Goal: Task Accomplishment & Management: Use online tool/utility

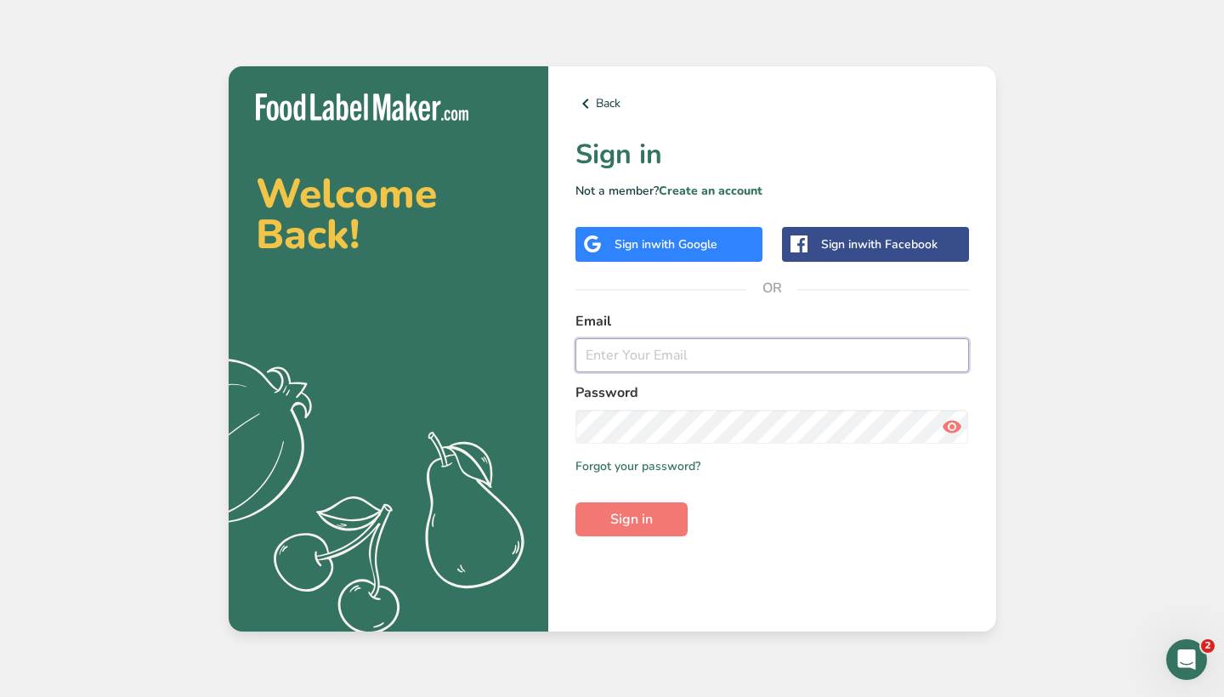
type input "[EMAIL_ADDRESS][DOMAIN_NAME]"
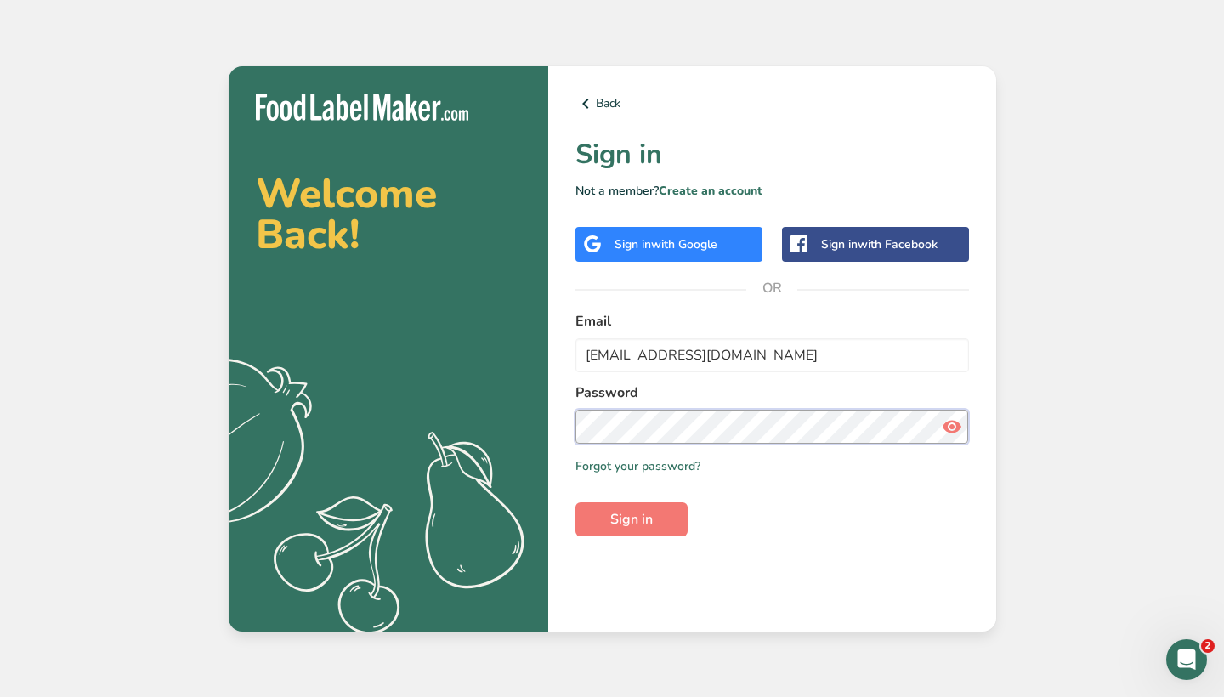
click at [631, 519] on button "Sign in" at bounding box center [632, 520] width 112 height 34
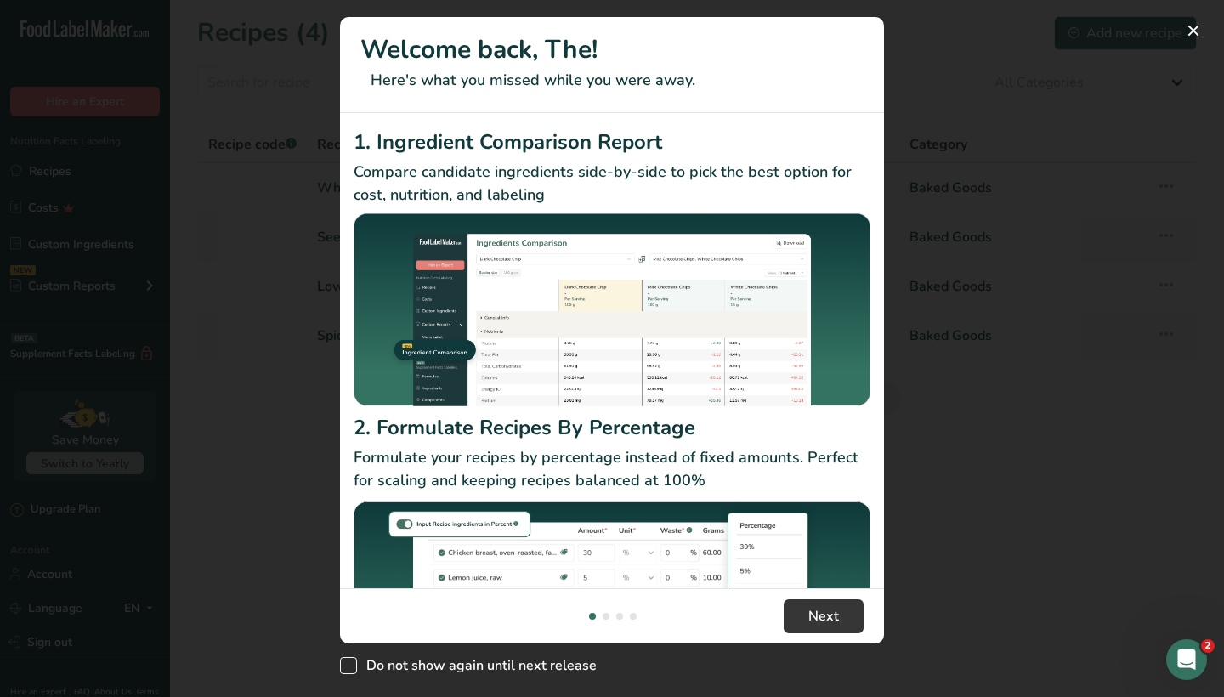
click at [355, 666] on span "New Features" at bounding box center [348, 665] width 17 height 17
click at [351, 666] on input "Do not show again until next release" at bounding box center [345, 666] width 11 height 11
checkbox input "true"
click at [829, 615] on span "Next" at bounding box center [824, 616] width 31 height 20
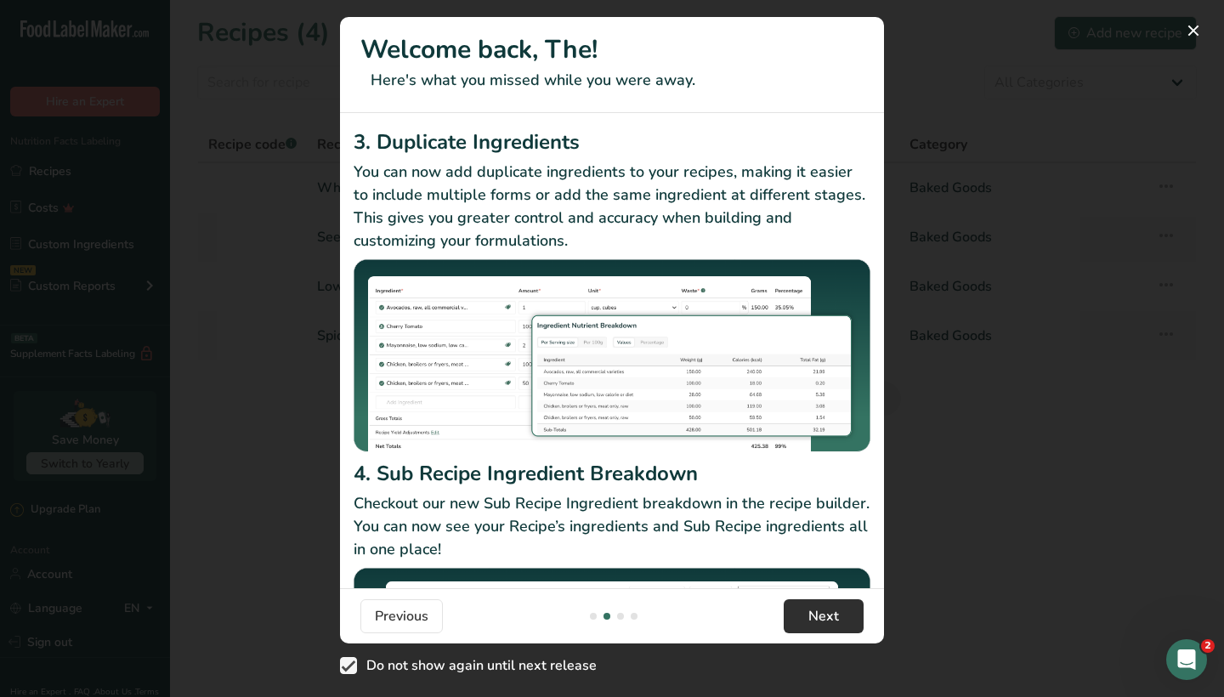
click at [829, 615] on span "Next" at bounding box center [824, 616] width 31 height 20
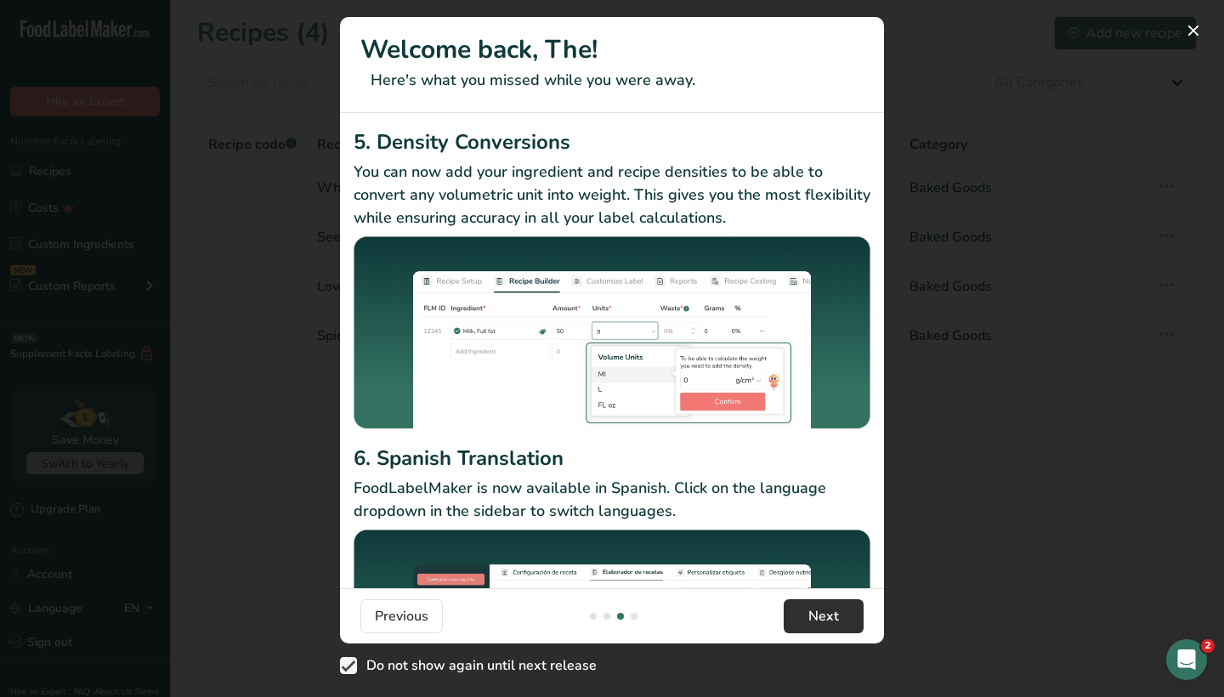
click at [829, 615] on span "Next" at bounding box center [824, 616] width 31 height 20
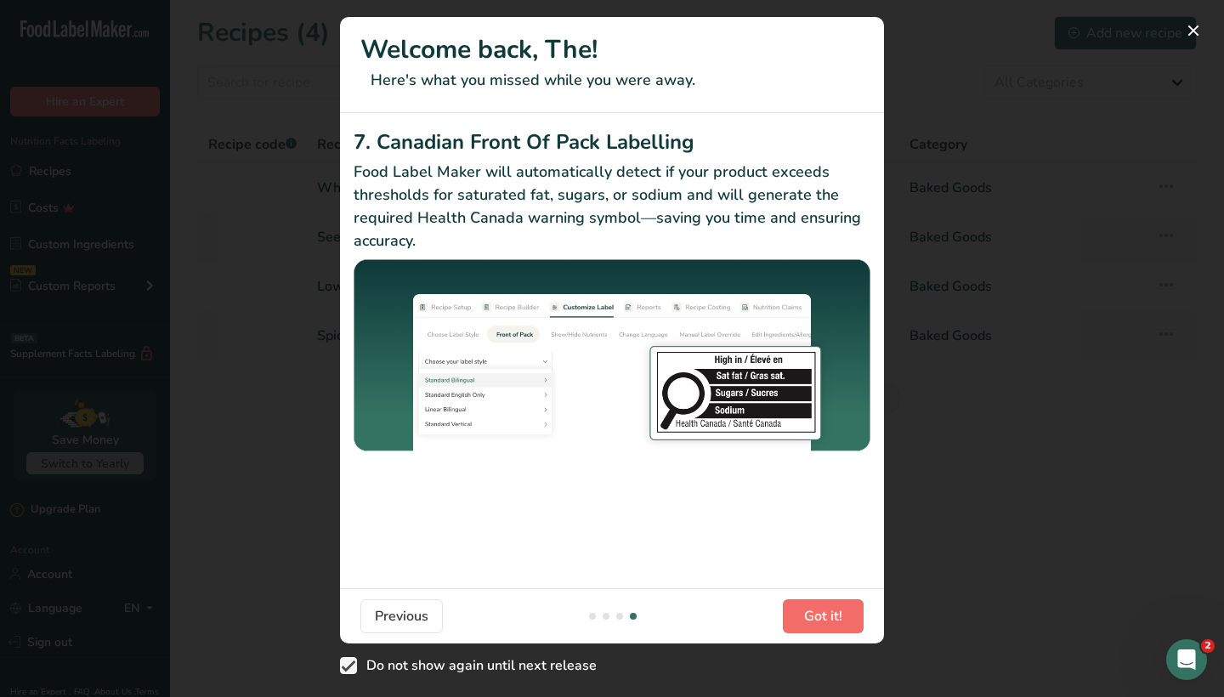
click at [829, 615] on span "Got it!" at bounding box center [823, 616] width 38 height 20
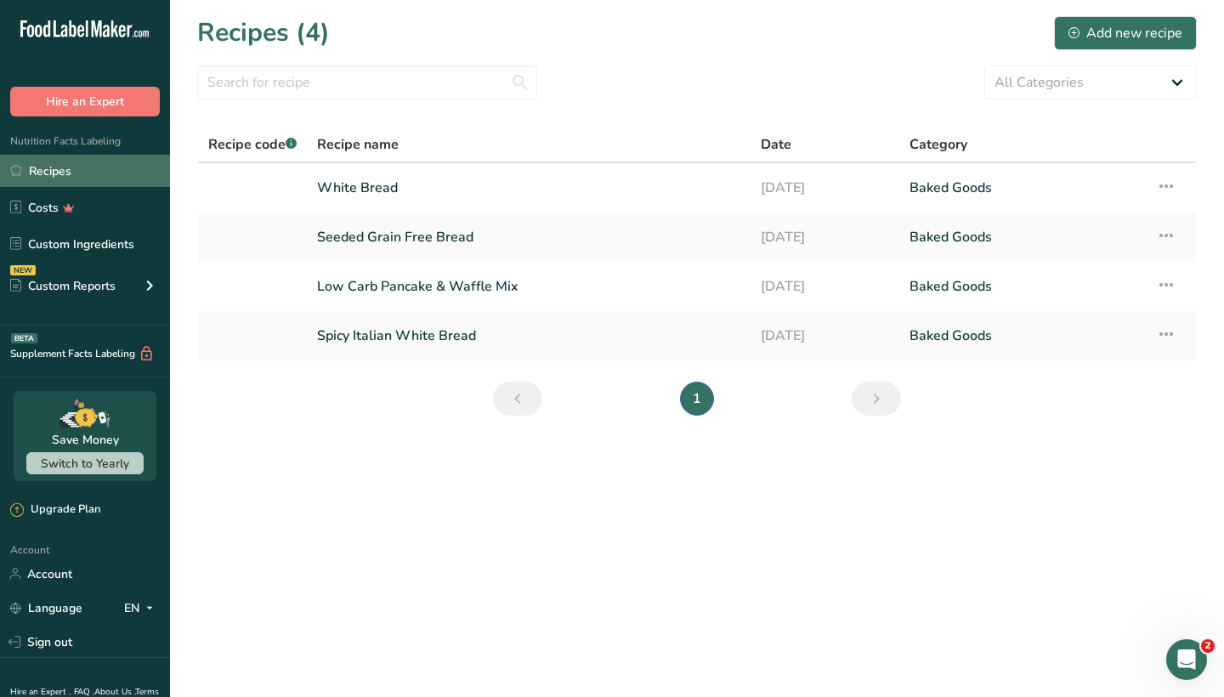
click at [68, 167] on link "Recipes" at bounding box center [85, 171] width 170 height 32
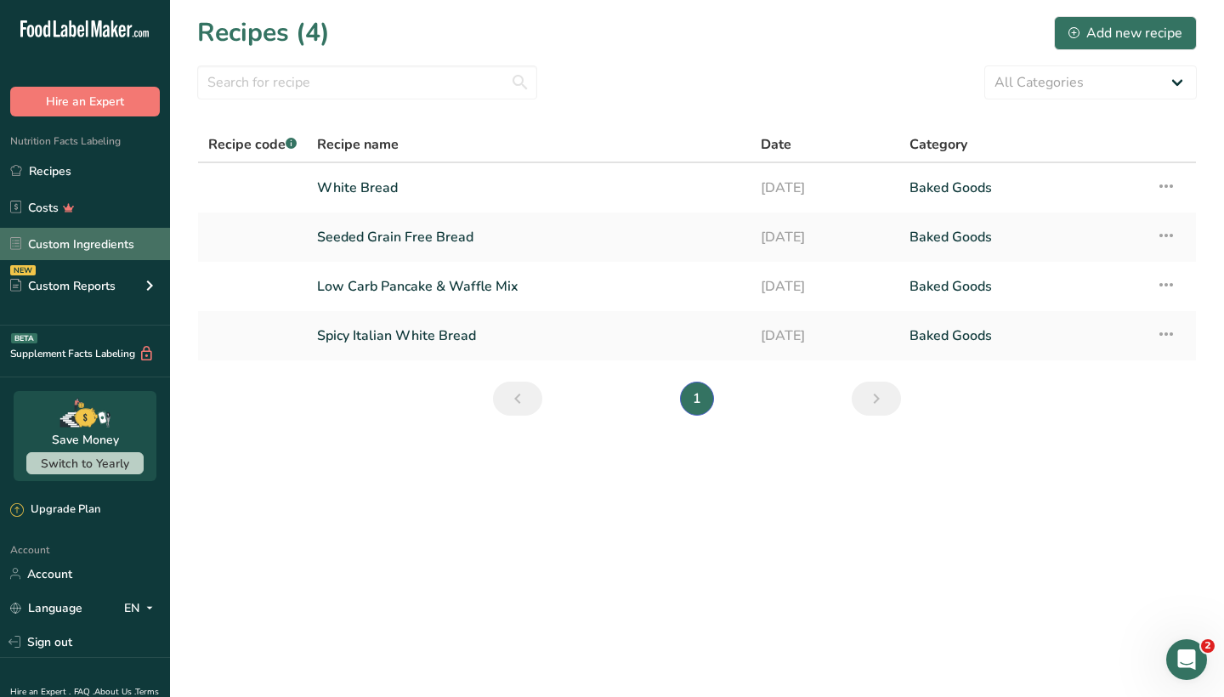
click at [118, 240] on link "Custom Ingredients" at bounding box center [85, 244] width 170 height 32
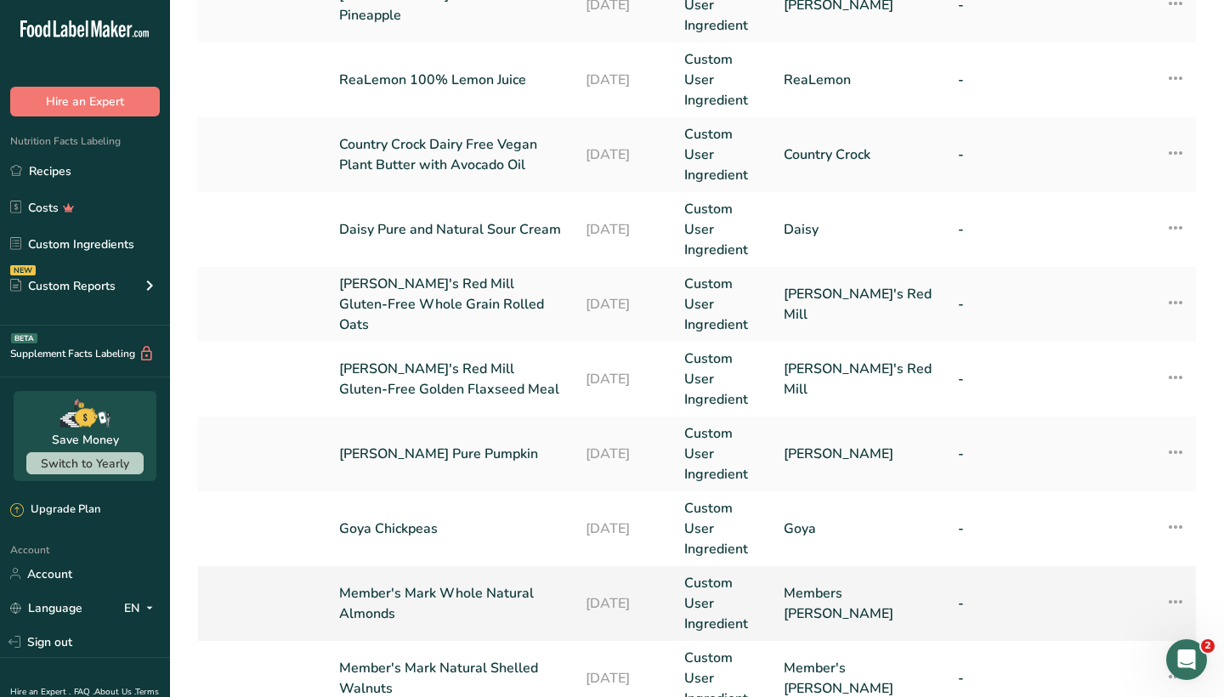
scroll to position [409, 0]
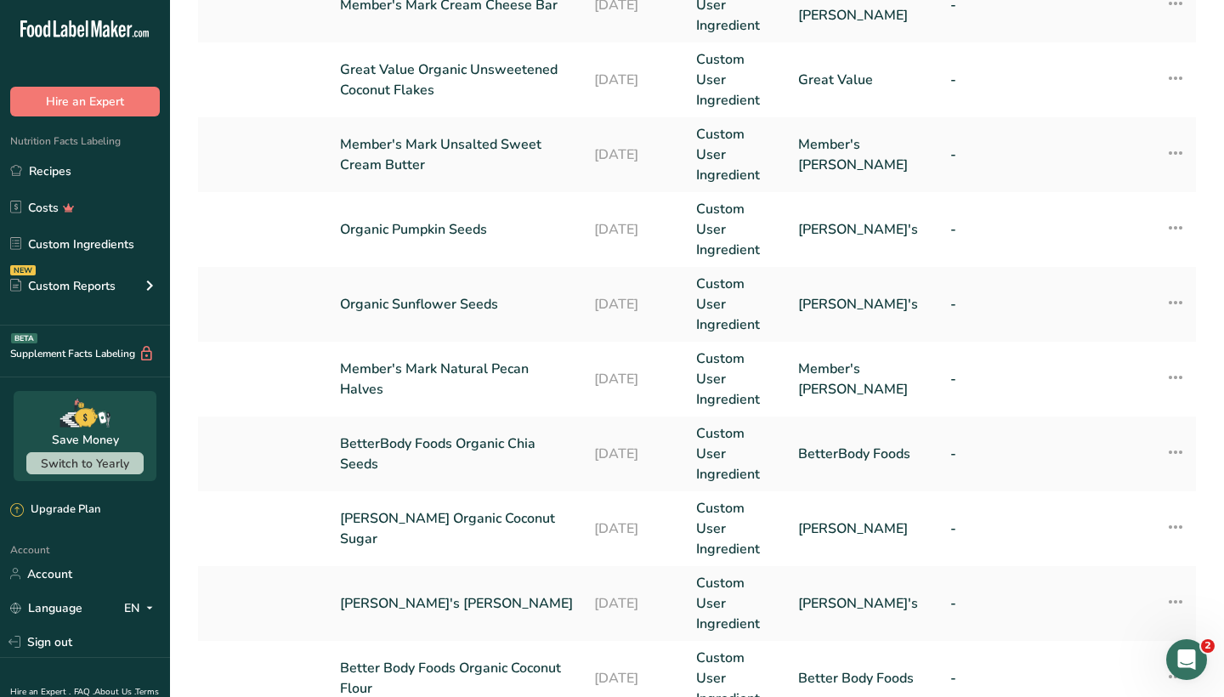
scroll to position [409, 0]
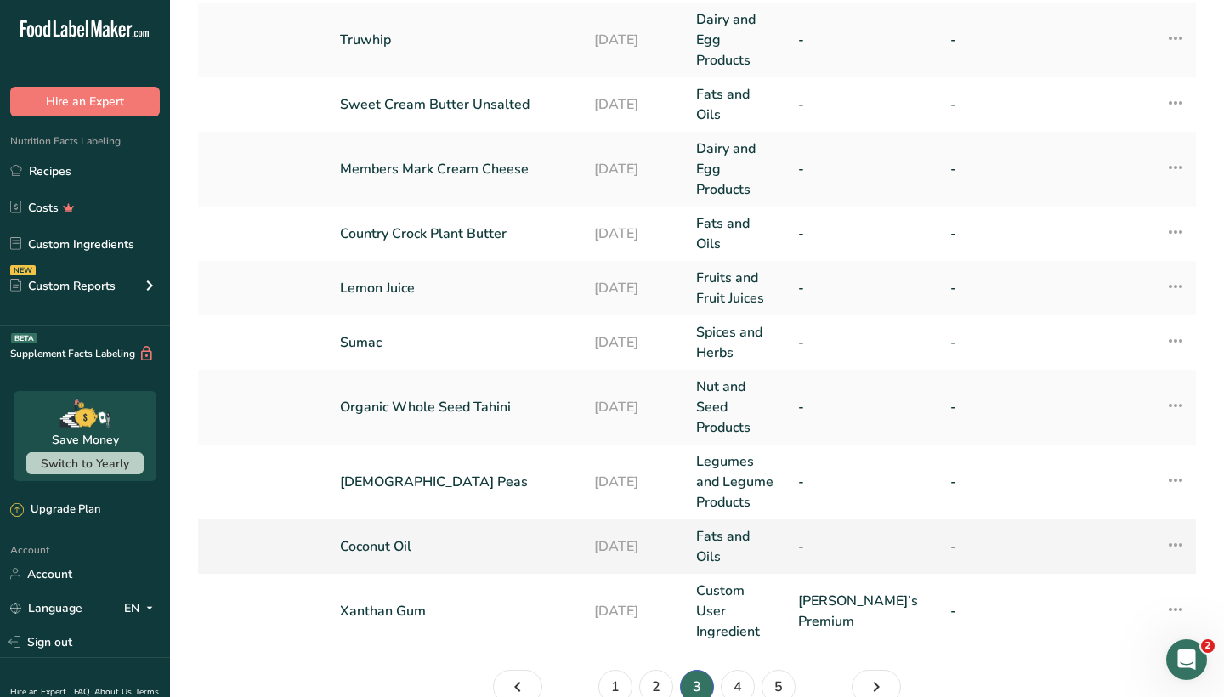
scroll to position [485, 0]
click at [654, 669] on link "2" at bounding box center [656, 686] width 34 height 34
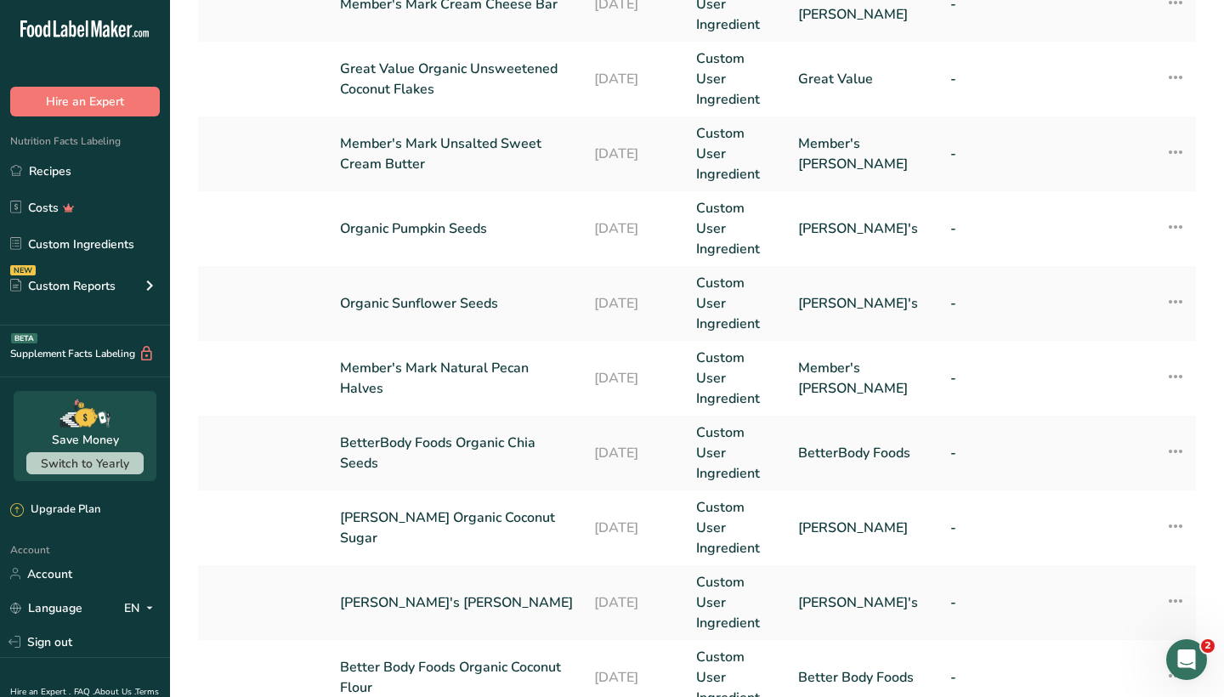
scroll to position [409, 0]
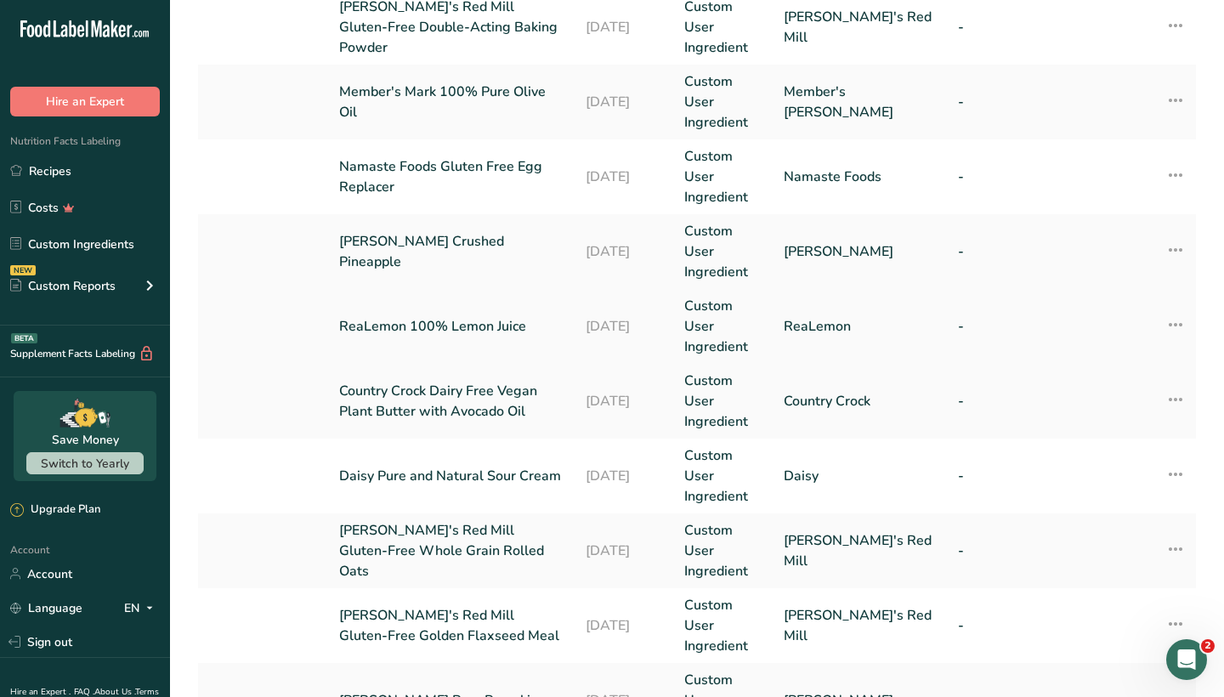
scroll to position [173, 0]
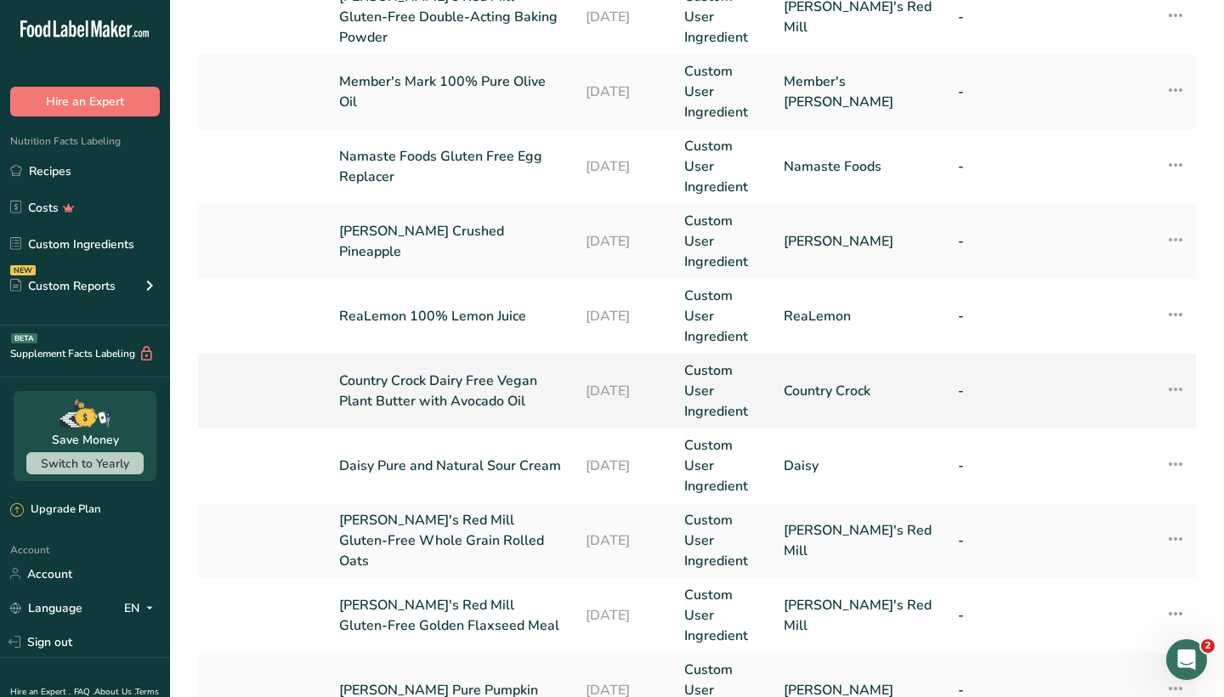
click at [430, 371] on link "Country Crock Dairy Free Vegan Plant Butter with Avocado Oil" at bounding box center [452, 391] width 226 height 41
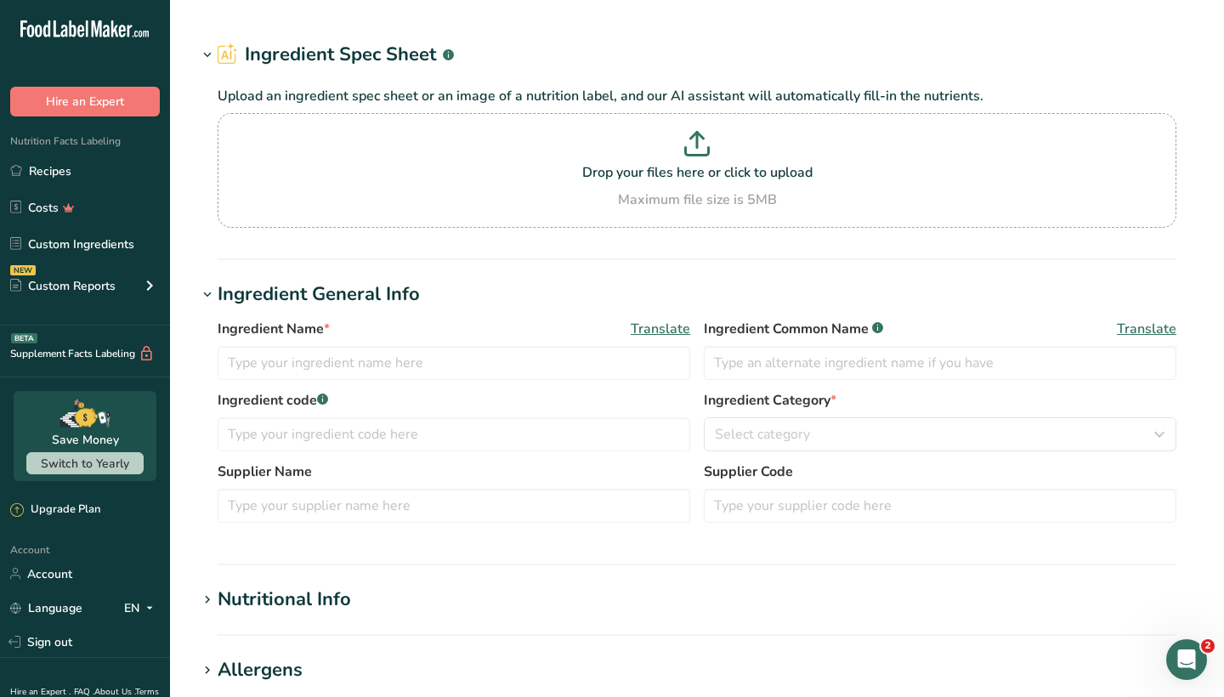
type input "Country Crock Dairy Free Vegan Plant Butter with Avocado Oil"
type input "Country Crock"
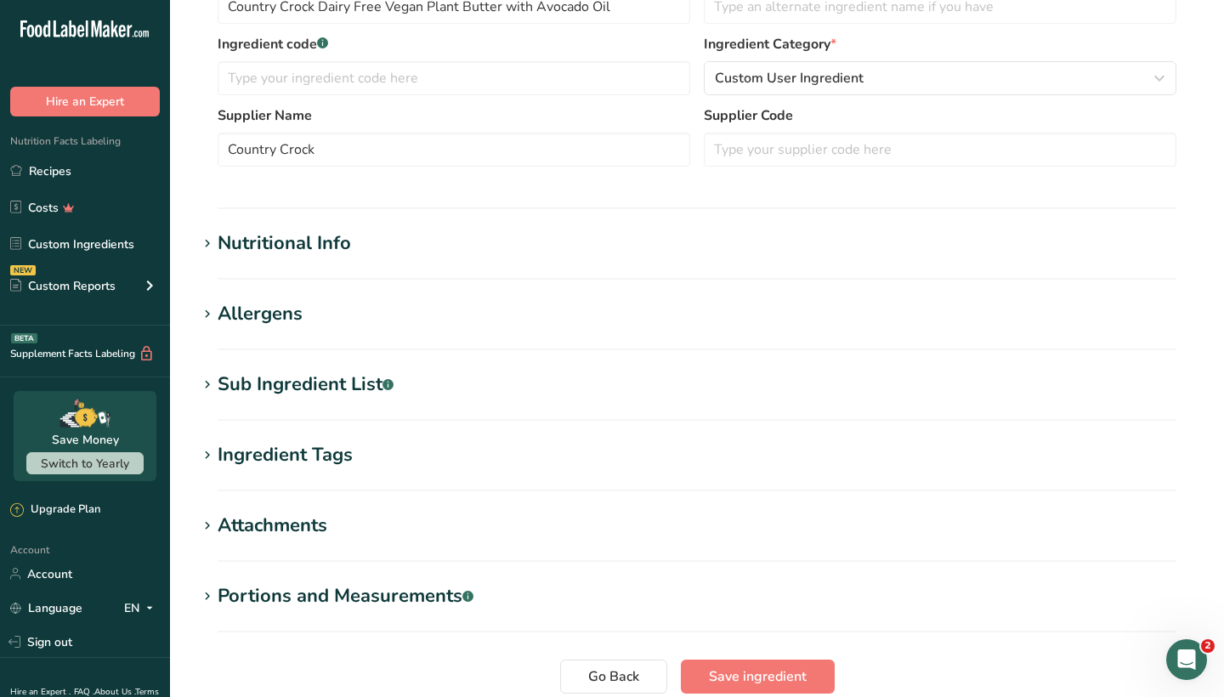
scroll to position [336, 0]
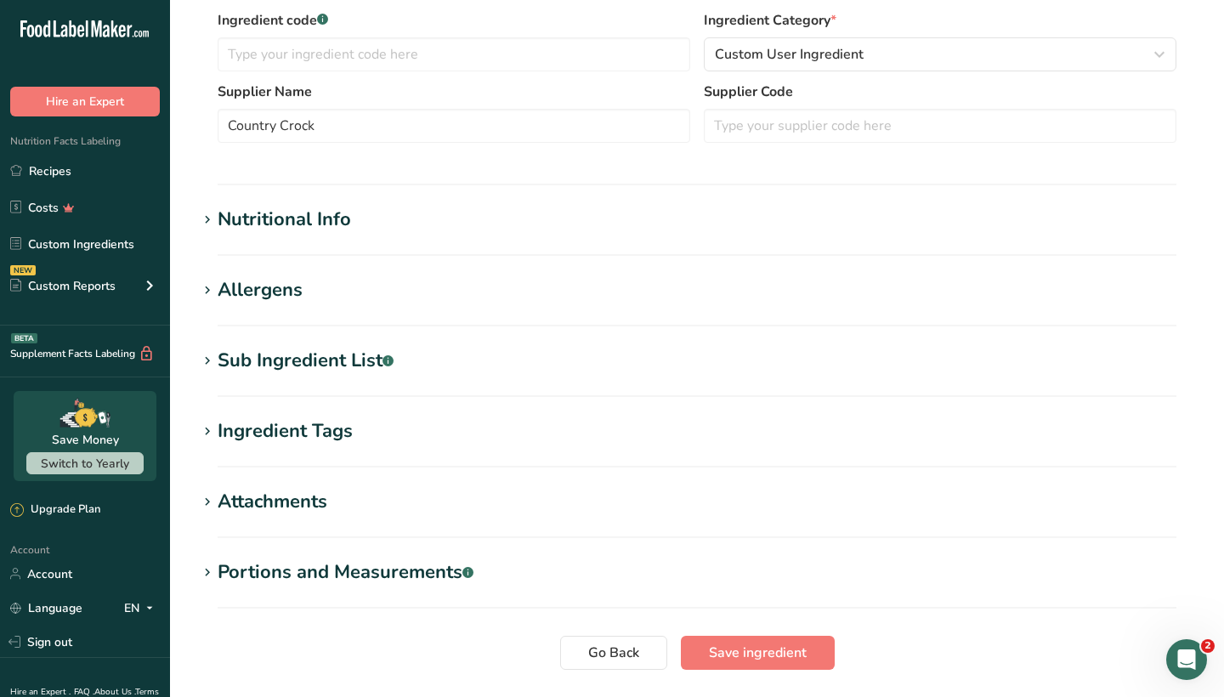
click at [208, 357] on icon at bounding box center [207, 361] width 15 height 24
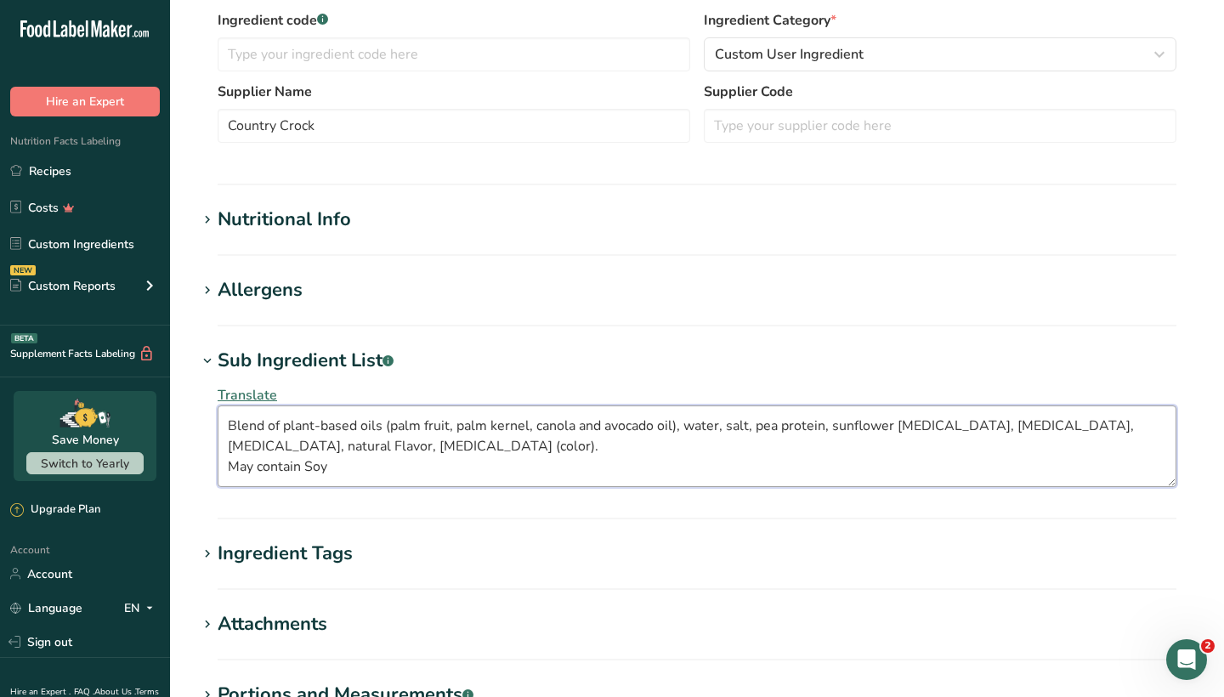
drag, startPoint x: 366, startPoint y: 467, endPoint x: 218, endPoint y: 460, distance: 148.1
click at [218, 460] on textarea "Blend of plant-based oils (palm fruit, palm kernel, canola and avocado oil), wa…" at bounding box center [697, 447] width 959 height 82
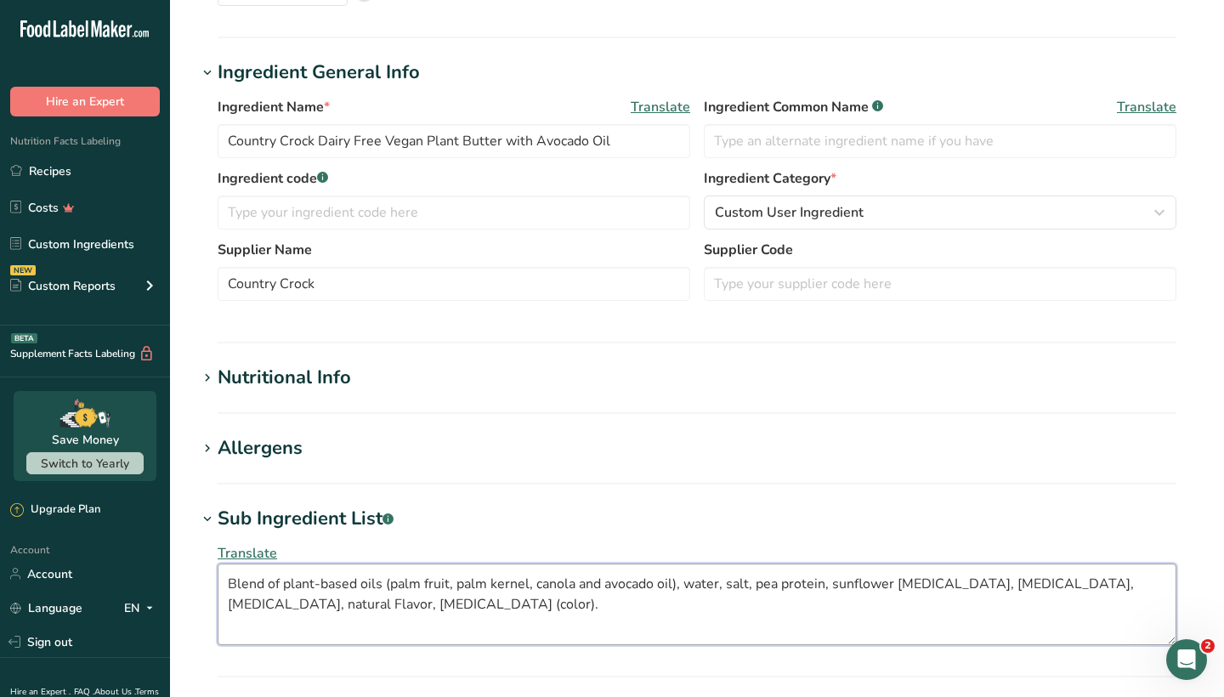
scroll to position [174, 0]
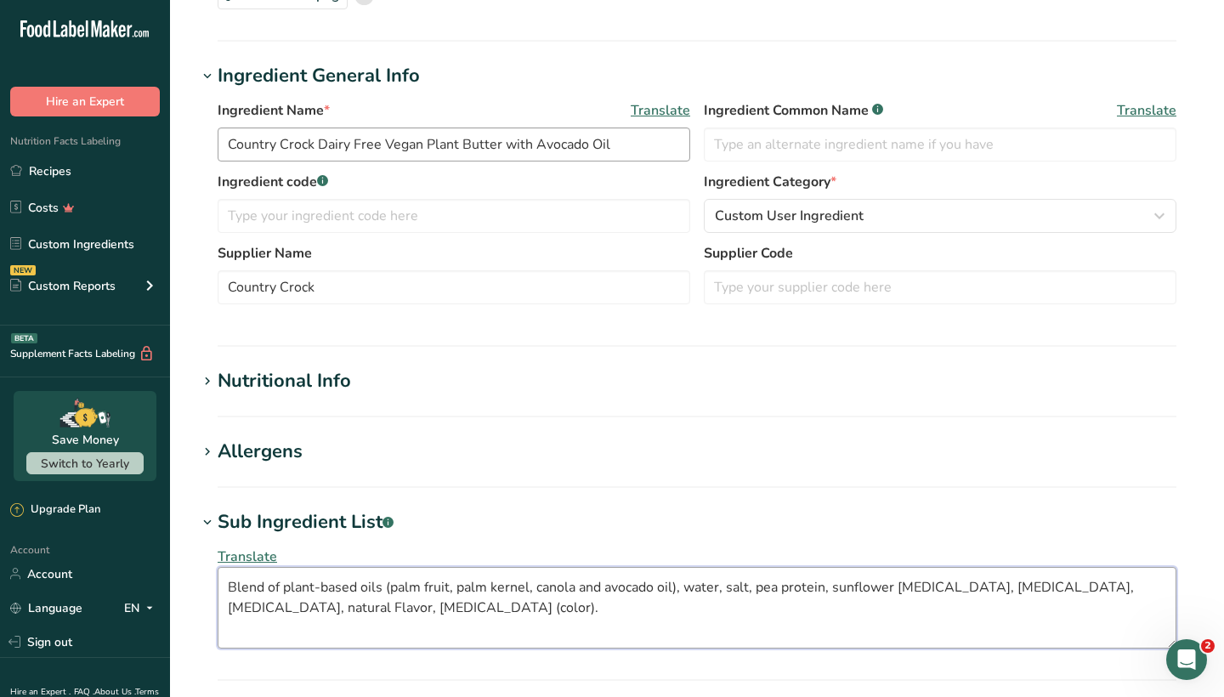
type textarea "Blend of plant-based oils (palm fruit, palm kernel, canola and avocado oil), wa…"
drag, startPoint x: 426, startPoint y: 143, endPoint x: 208, endPoint y: 136, distance: 217.8
click at [208, 136] on div "Ingredient Name * Translate Country Crock Dairy Free Vegan Plant Butter with Av…" at bounding box center [697, 207] width 1000 height 235
drag, startPoint x: 467, startPoint y: 136, endPoint x: 300, endPoint y: 151, distance: 167.4
click at [300, 151] on input "Plant Butter with Avocado Oil" at bounding box center [454, 145] width 473 height 34
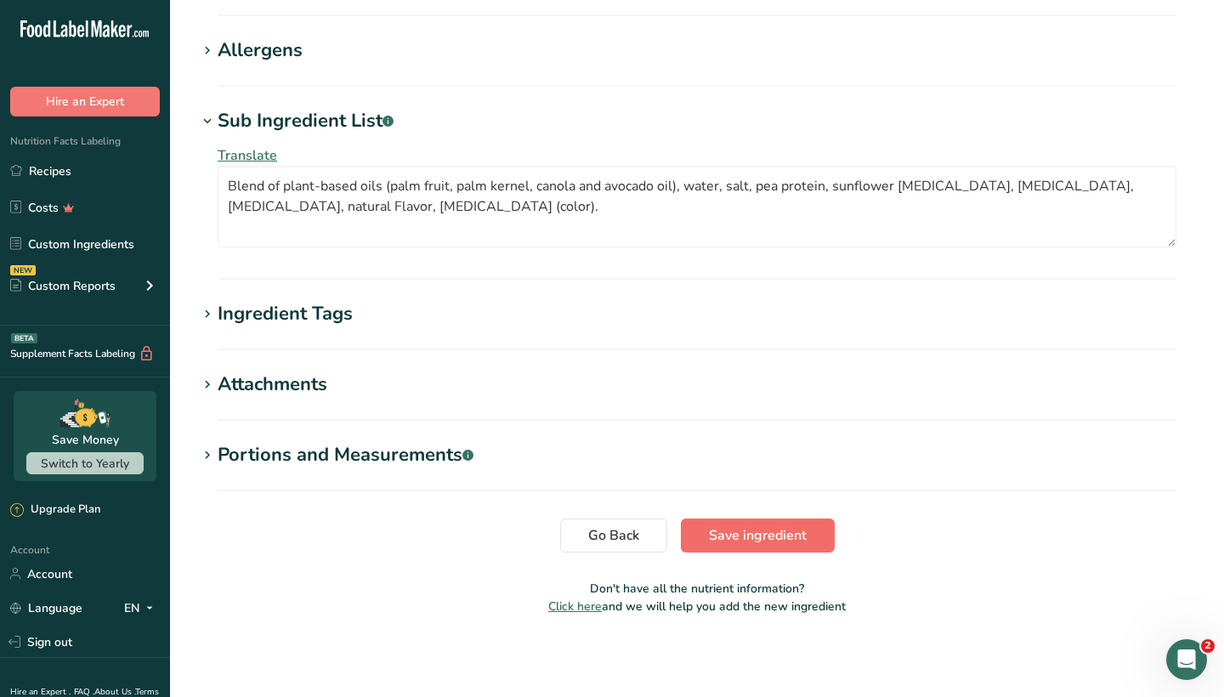
scroll to position [576, 0]
type input "Plant Butter"
click at [777, 531] on span "Save ingredient" at bounding box center [758, 535] width 98 height 20
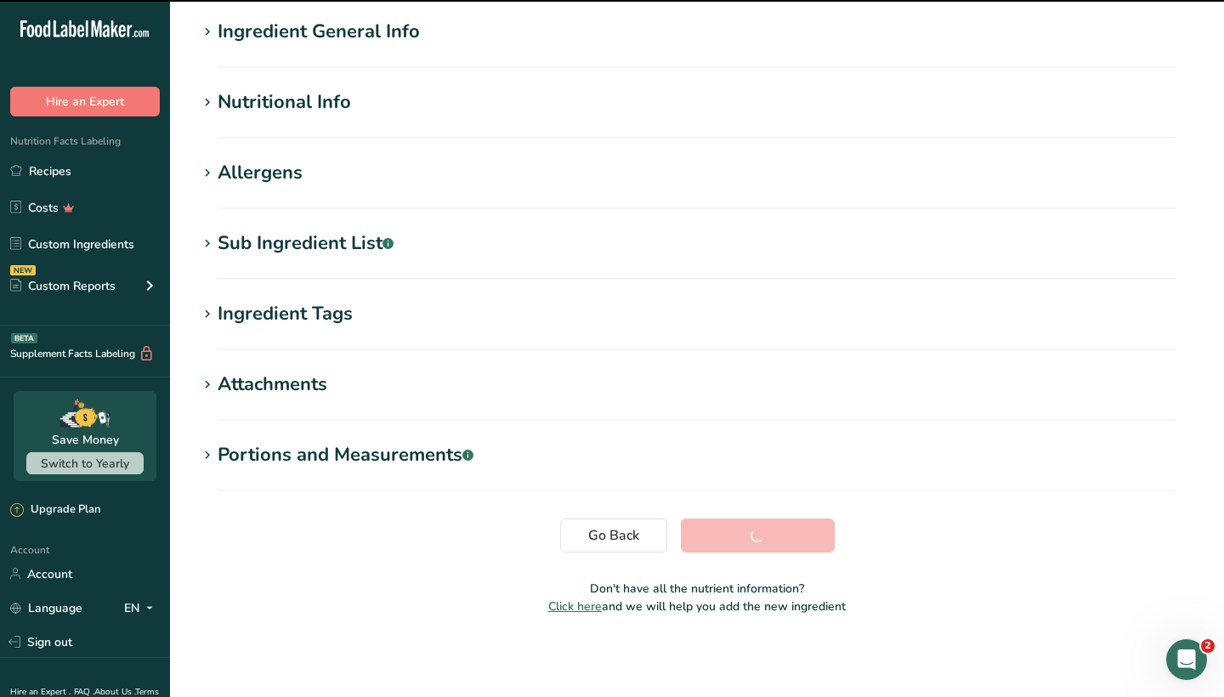
scroll to position [132, 0]
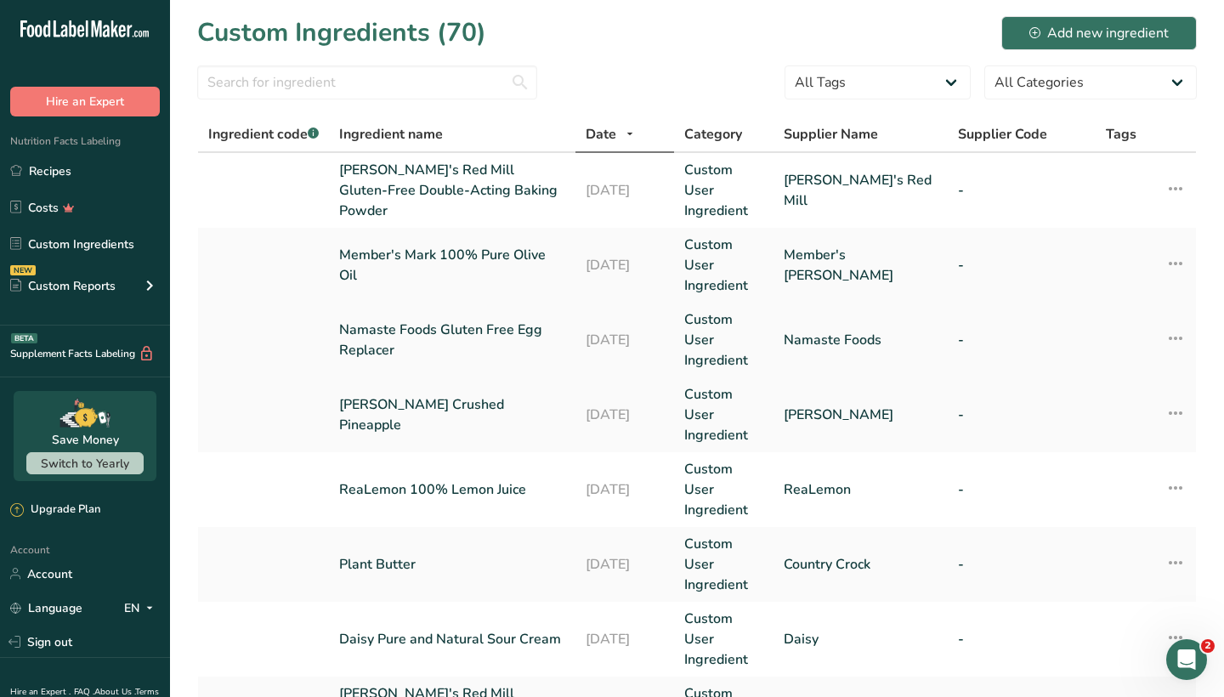
click at [451, 320] on link "Namaste Foods Gluten Free Egg Replacer" at bounding box center [452, 340] width 226 height 41
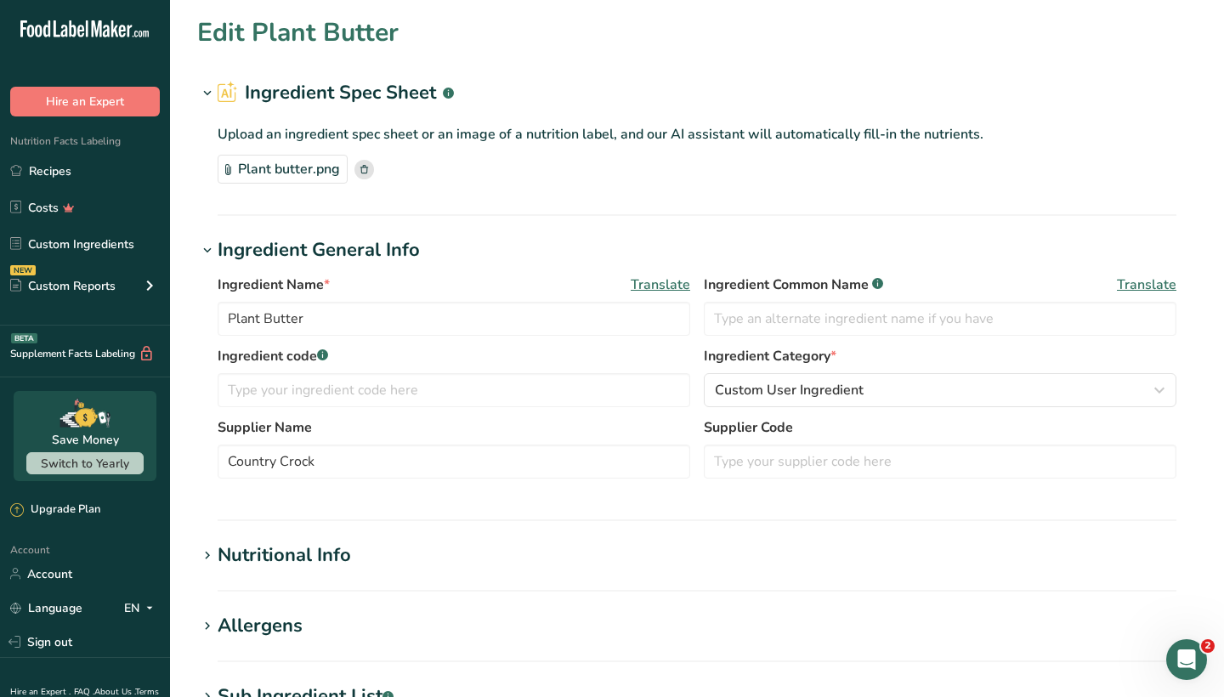
type input "Namaste Foods Gluten Free Egg Replacer"
type input "Namaste Foods"
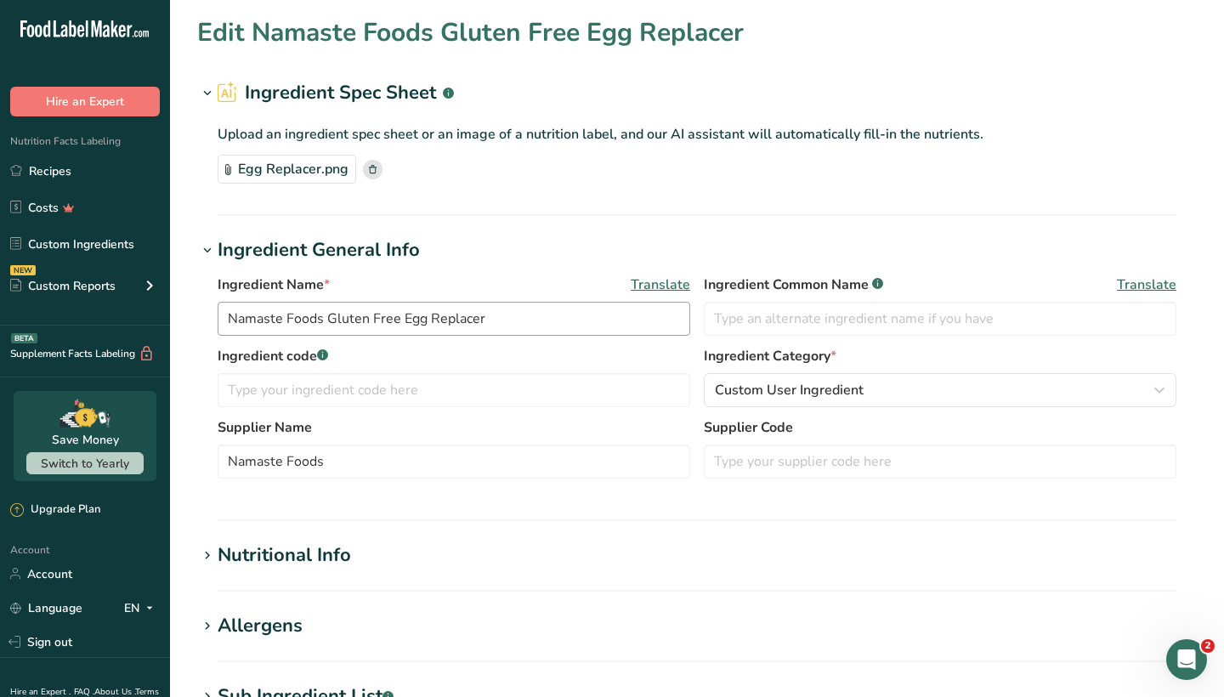
scroll to position [32, 0]
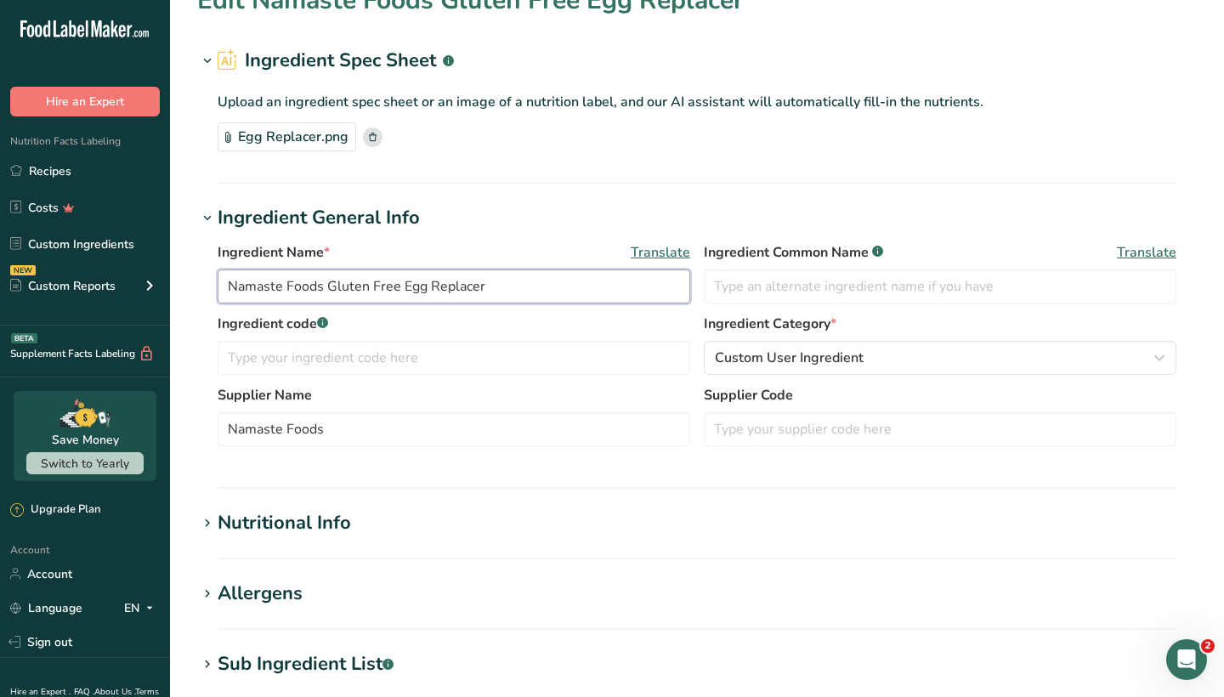
click at [328, 292] on input "Namaste Foods Gluten Free Egg Replacer" at bounding box center [454, 287] width 473 height 34
drag, startPoint x: 400, startPoint y: 288, endPoint x: 199, endPoint y: 283, distance: 200.7
click at [199, 283] on div "Ingredient Name * Translate Namaste Foods Gluten Free Egg Replacer Ingredient C…" at bounding box center [697, 349] width 1000 height 235
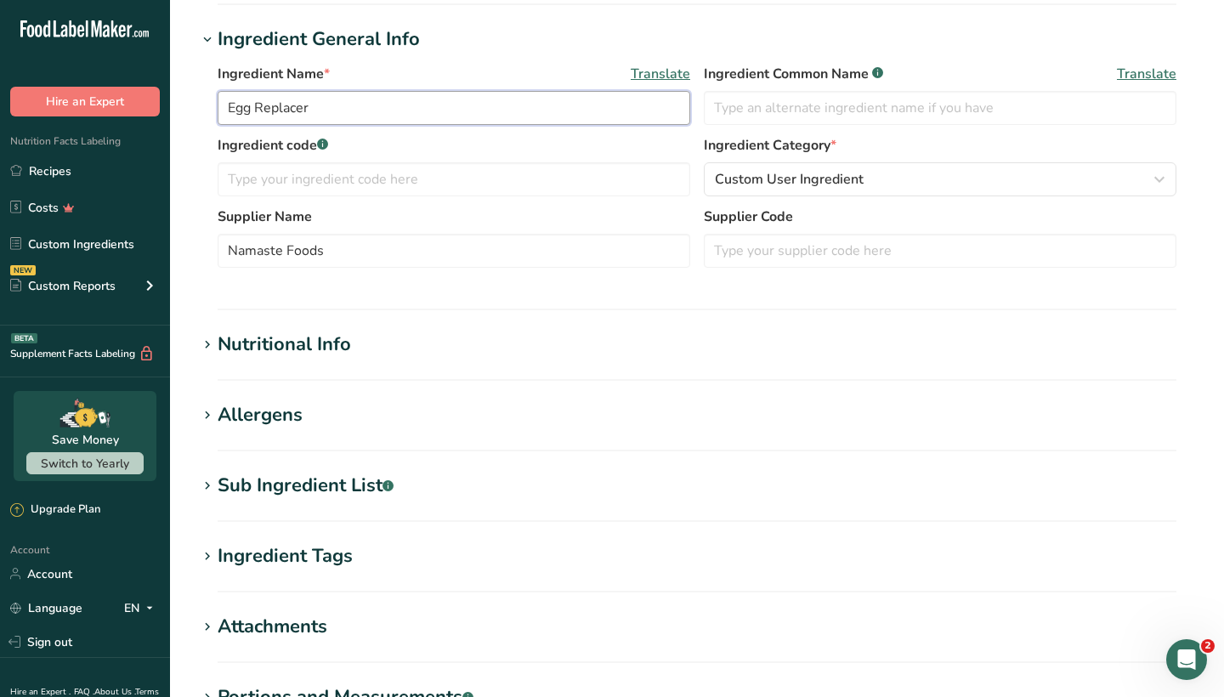
scroll to position [355, 0]
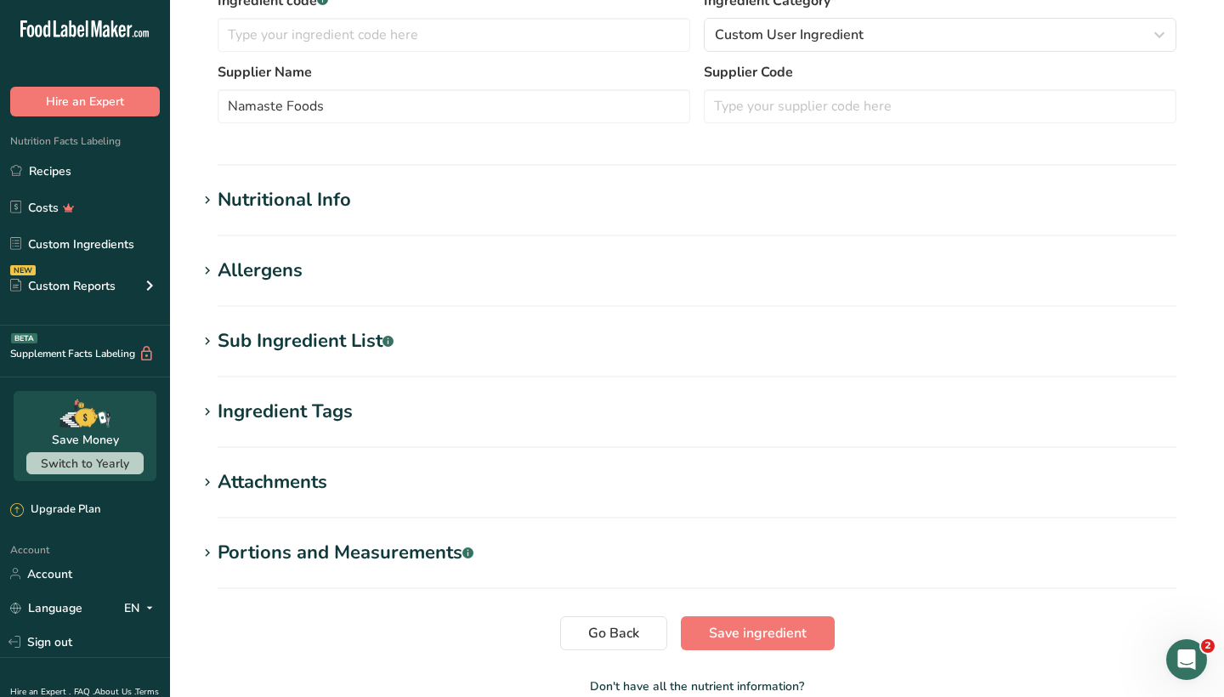
type input "Egg Replacer"
click at [210, 266] on icon at bounding box center [207, 271] width 15 height 24
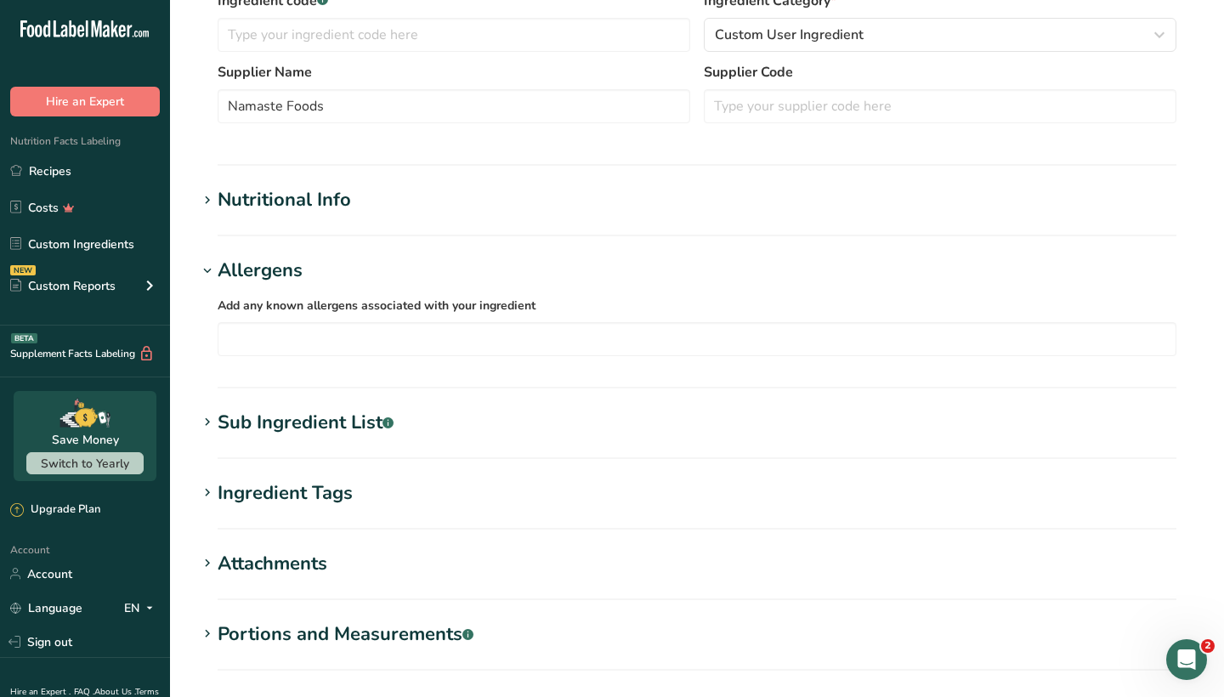
click at [217, 268] on span at bounding box center [207, 271] width 20 height 20
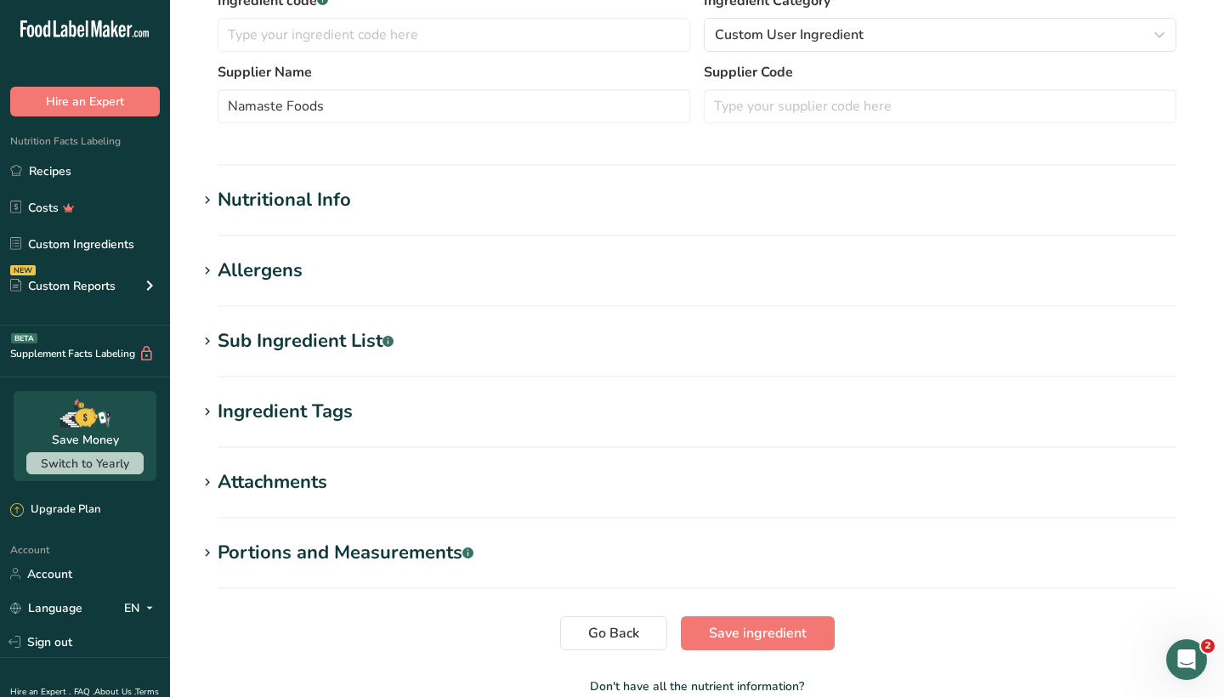
click at [210, 340] on icon at bounding box center [207, 342] width 15 height 24
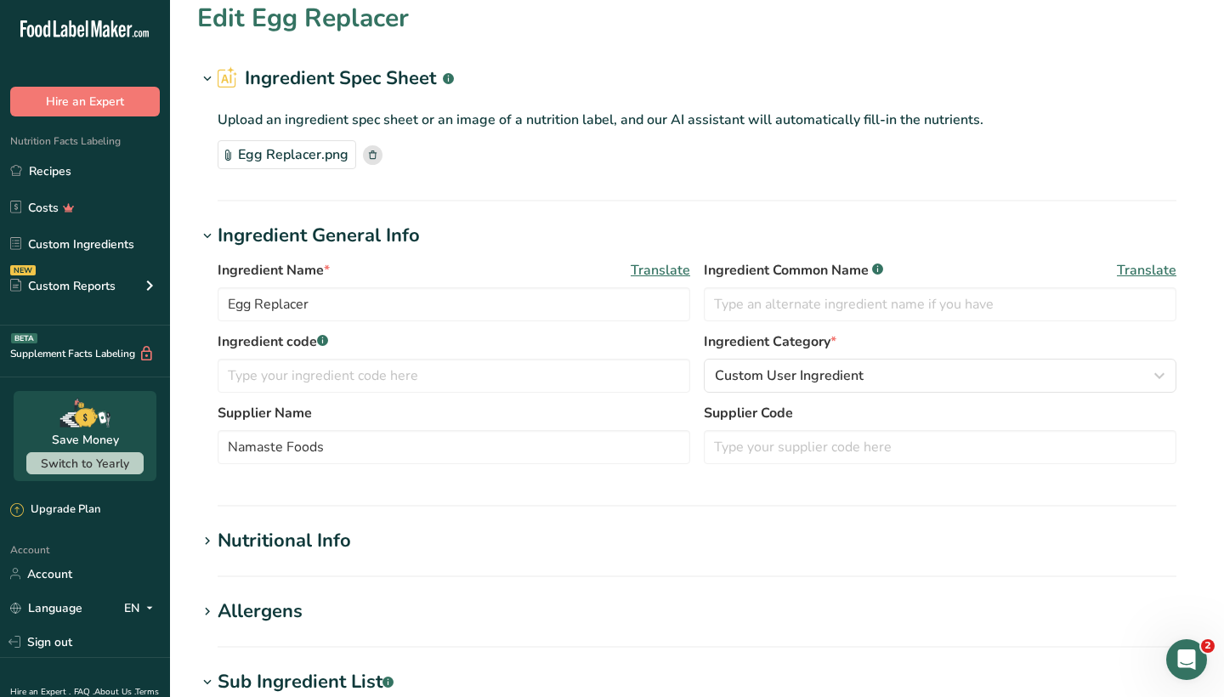
scroll to position [0, 0]
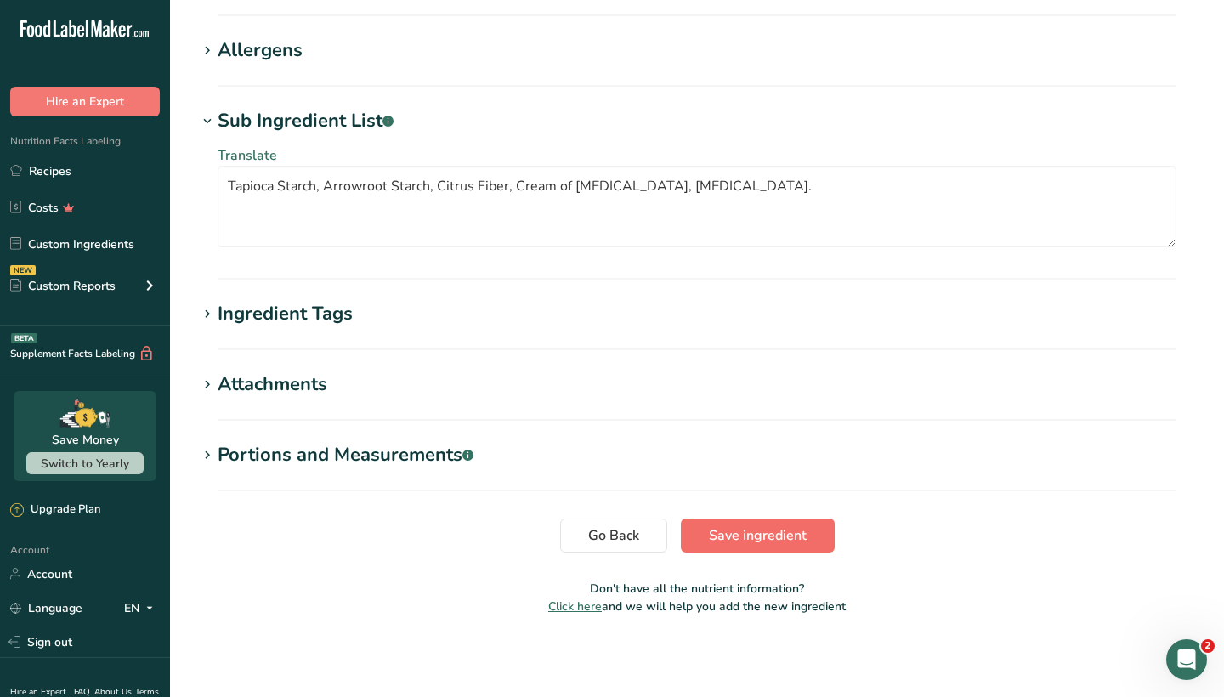
click at [759, 532] on span "Save ingredient" at bounding box center [758, 535] width 98 height 20
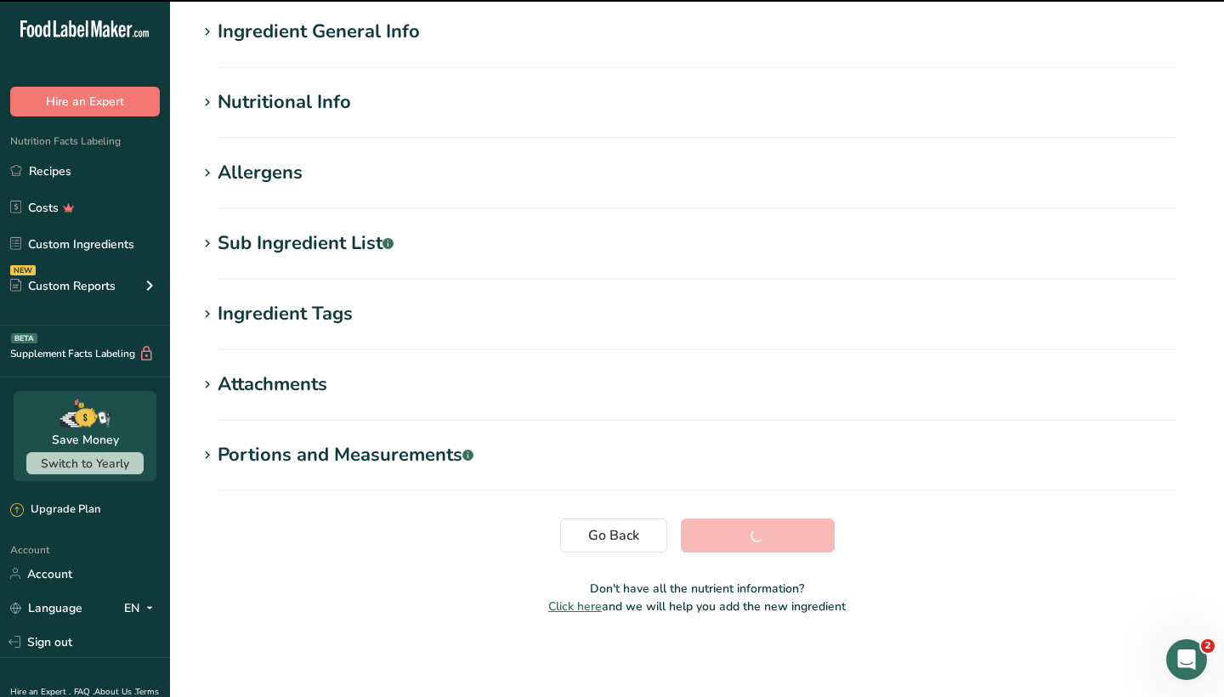
scroll to position [132, 0]
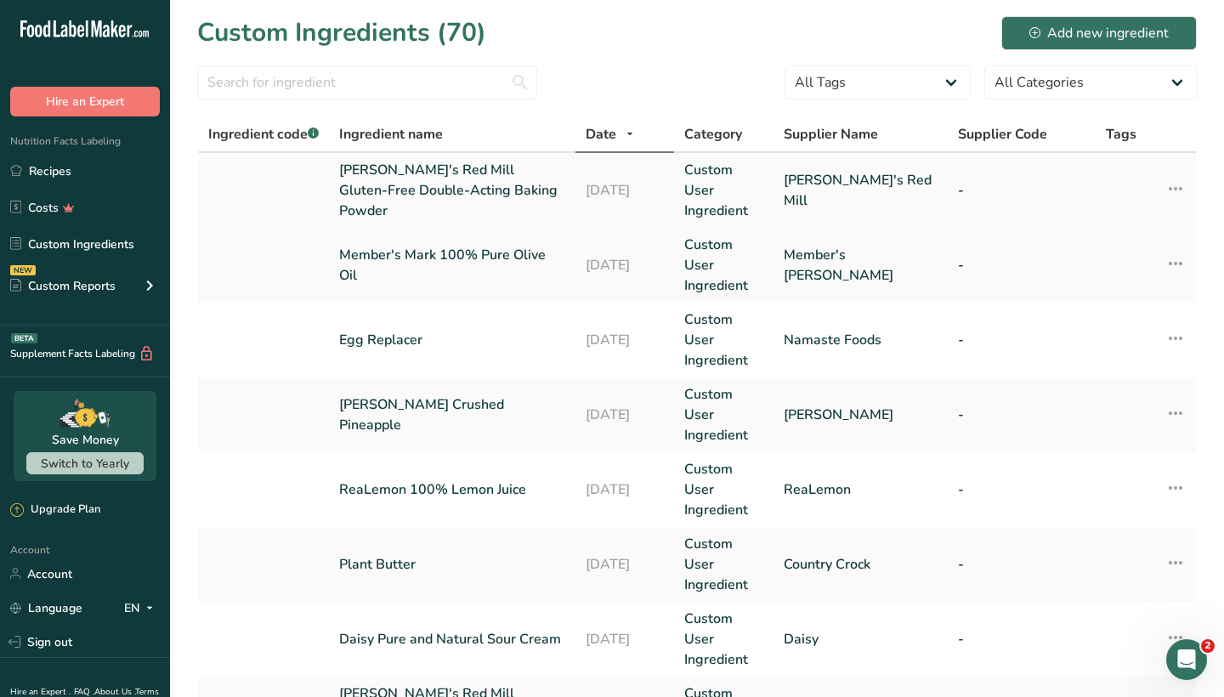
click at [491, 190] on link "[PERSON_NAME]'s Red Mill Gluten-Free Double-Acting Baking Powder" at bounding box center [452, 190] width 226 height 61
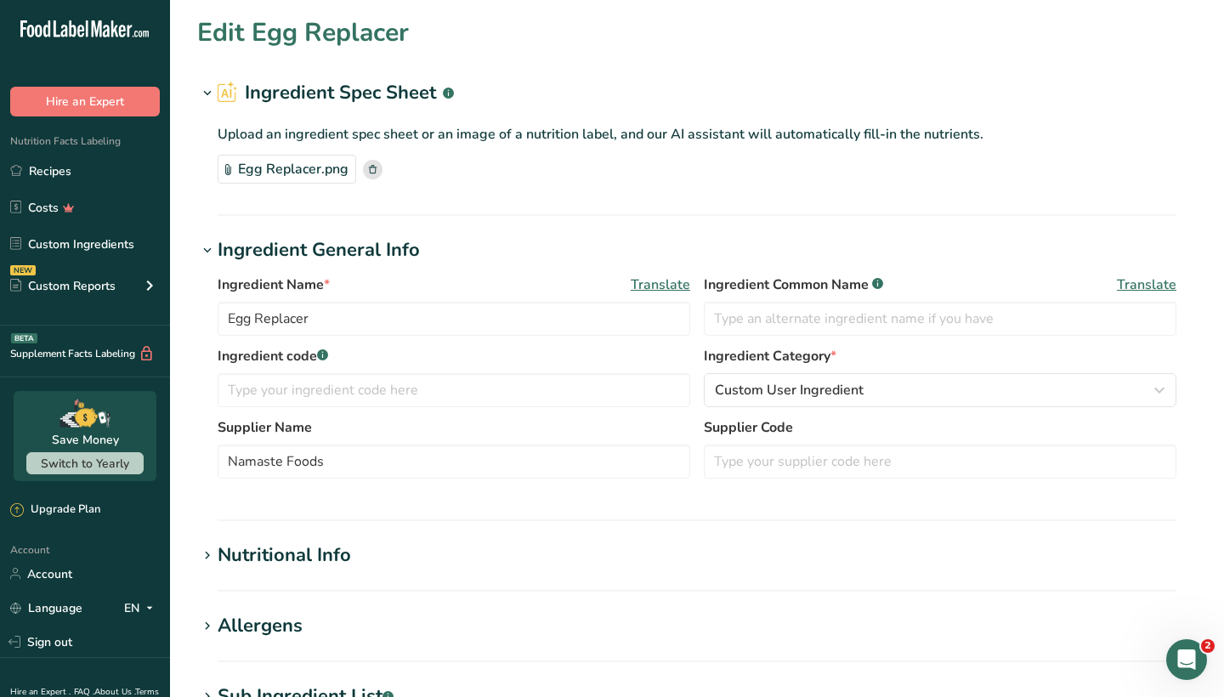
type input "[PERSON_NAME]'s Red Mill Gluten-Free Double-Acting Baking Powder"
type input "[PERSON_NAME]'s Red Mill"
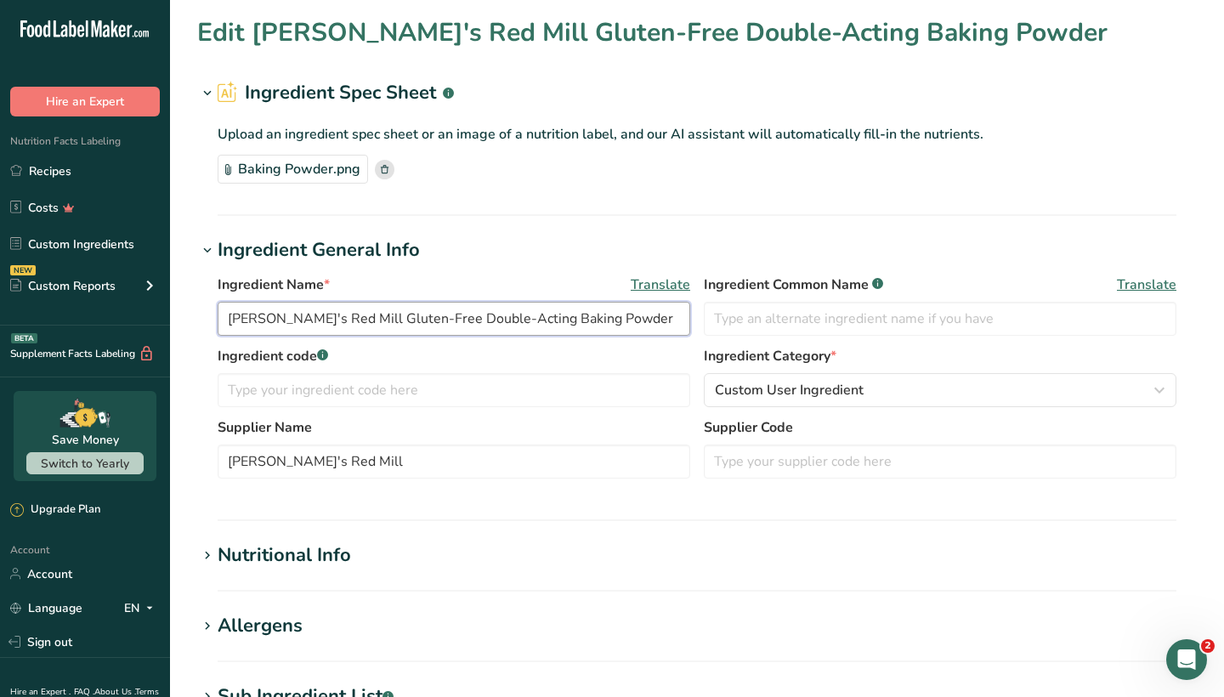
drag, startPoint x: 493, startPoint y: 320, endPoint x: 221, endPoint y: 313, distance: 272.2
click at [221, 313] on input "[PERSON_NAME]'s Red Mill Gluten-Free Double-Acting Baking Powder" at bounding box center [454, 319] width 473 height 34
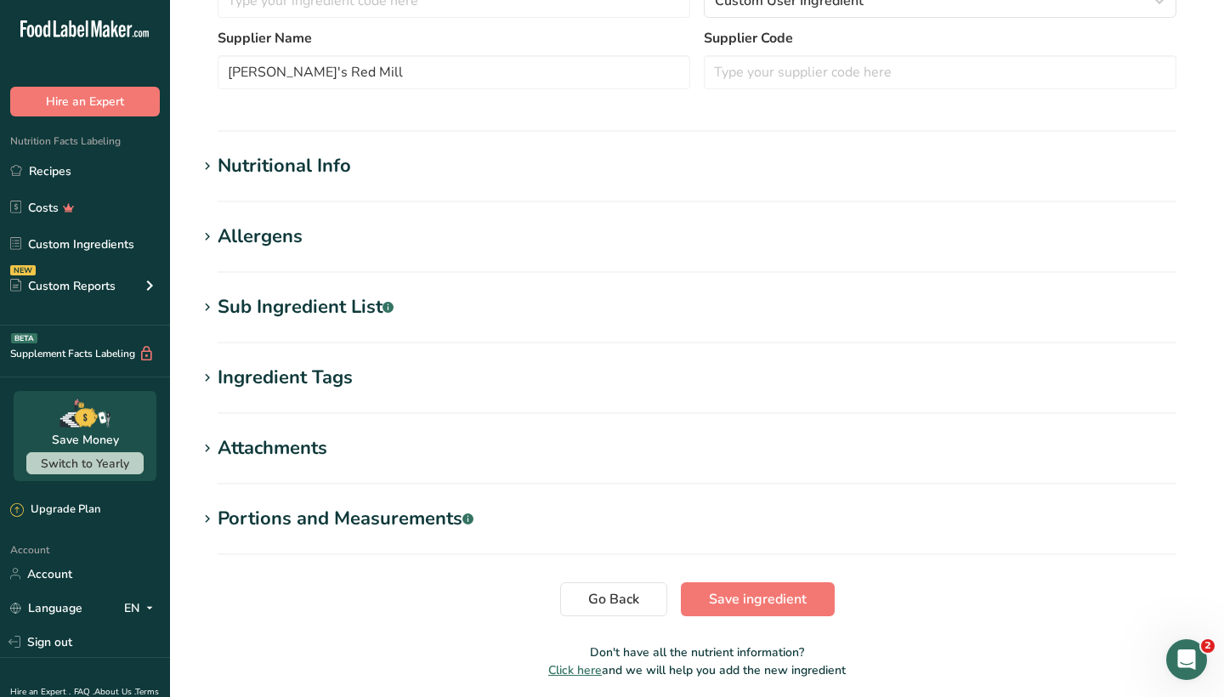
scroll to position [390, 0]
type input "Baking Powder"
click at [214, 310] on icon at bounding box center [207, 307] width 15 height 24
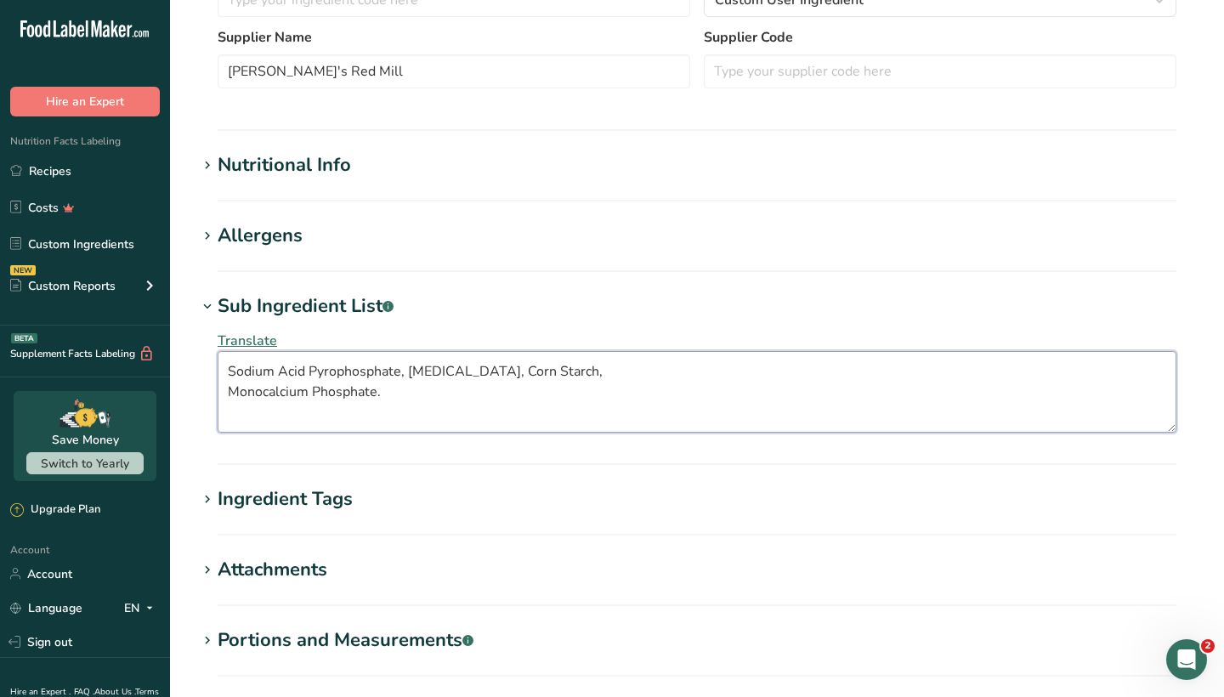
click at [228, 393] on textarea "Sodium Acid Pyrophosphate, [MEDICAL_DATA], Corn Starch, Monocalcium Phosphate." at bounding box center [697, 392] width 959 height 82
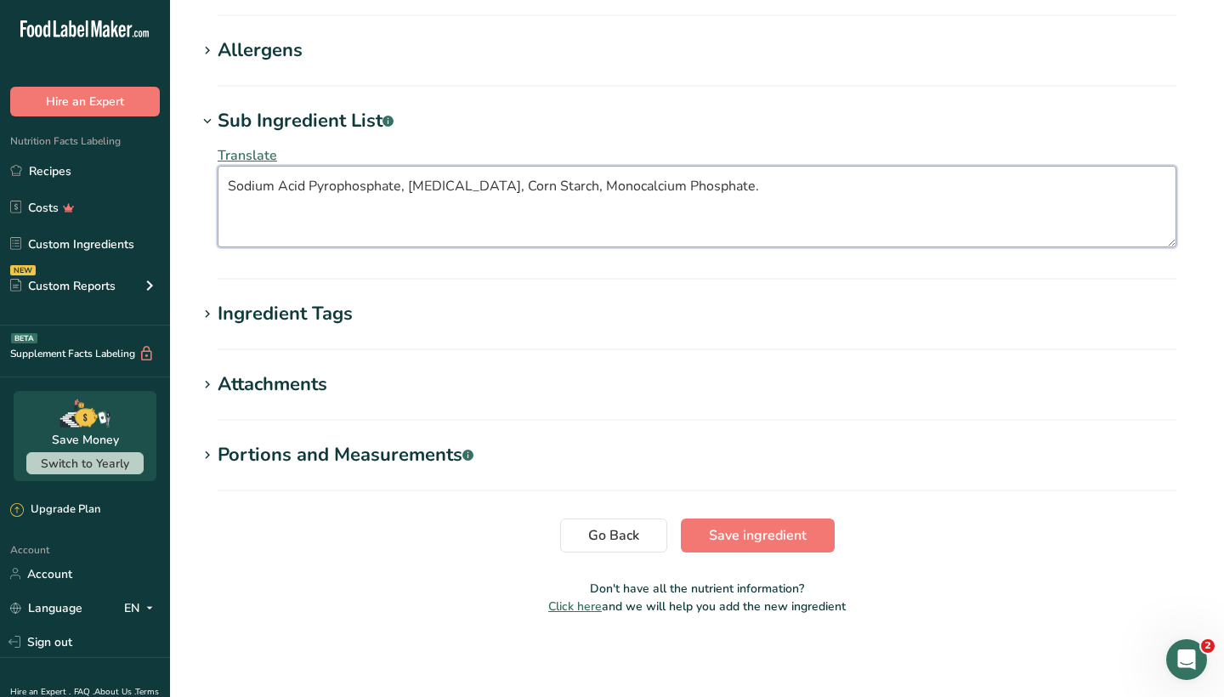
scroll to position [576, 0]
type textarea "Sodium Acid Pyrophosphate, [MEDICAL_DATA], Corn Starch, Monocalcium Phosphate."
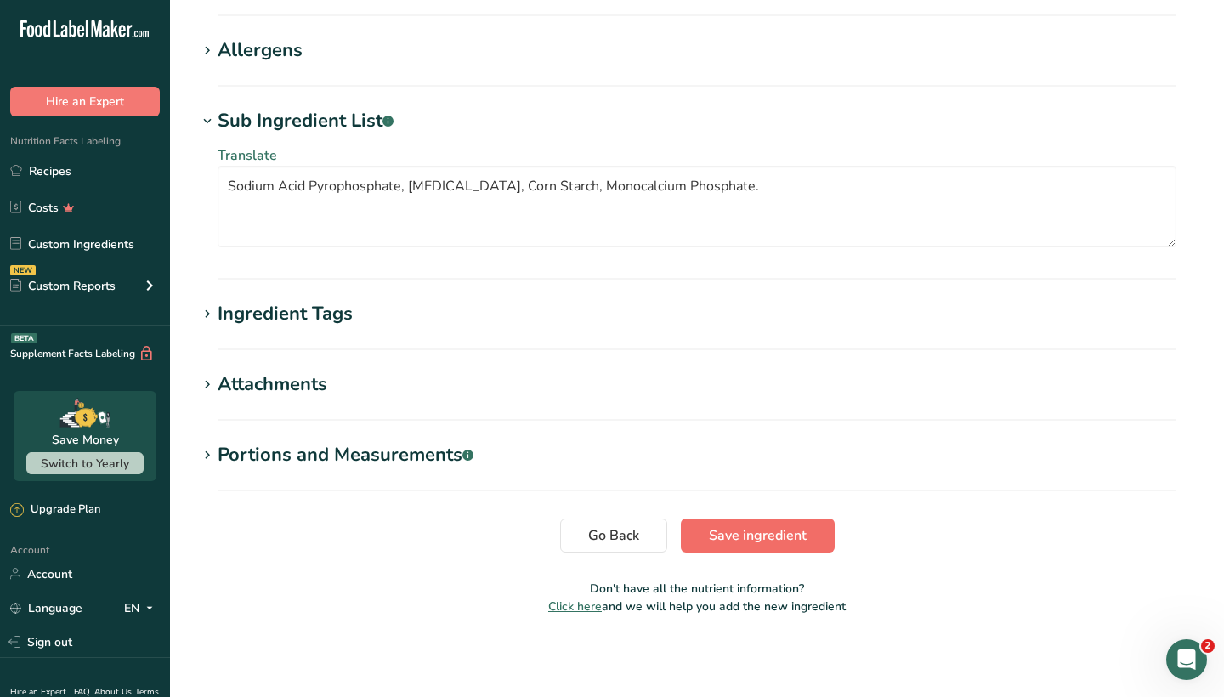
click at [730, 544] on span "Save ingredient" at bounding box center [758, 535] width 98 height 20
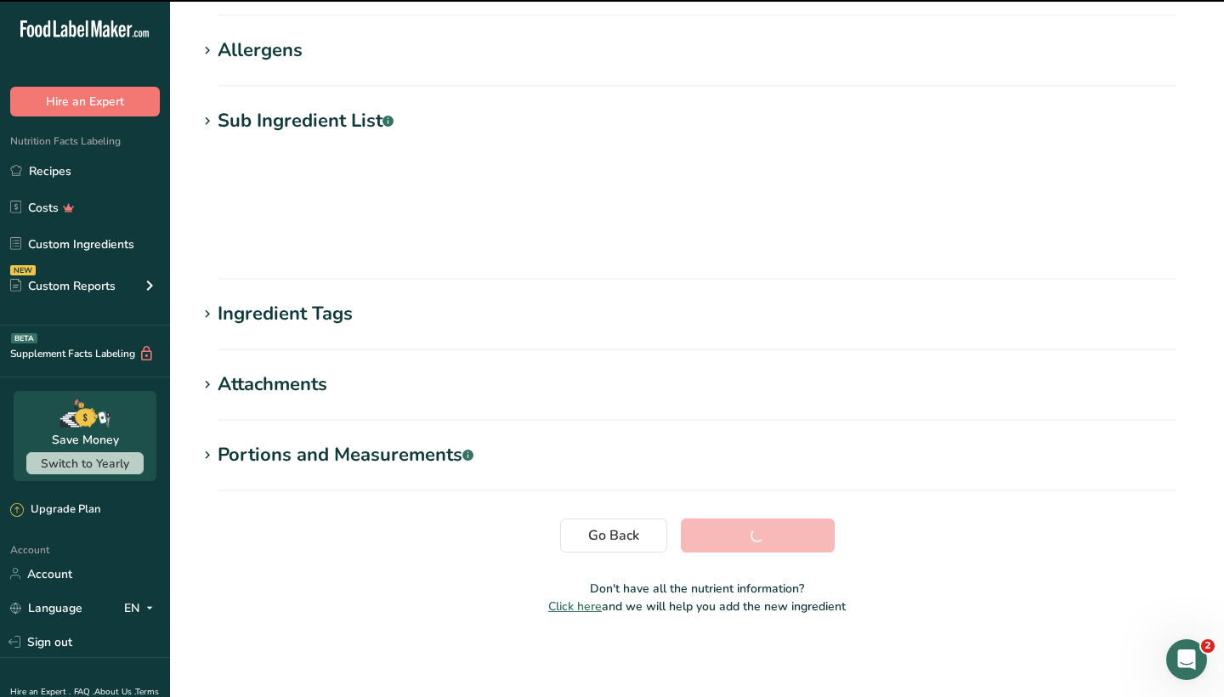
scroll to position [132, 0]
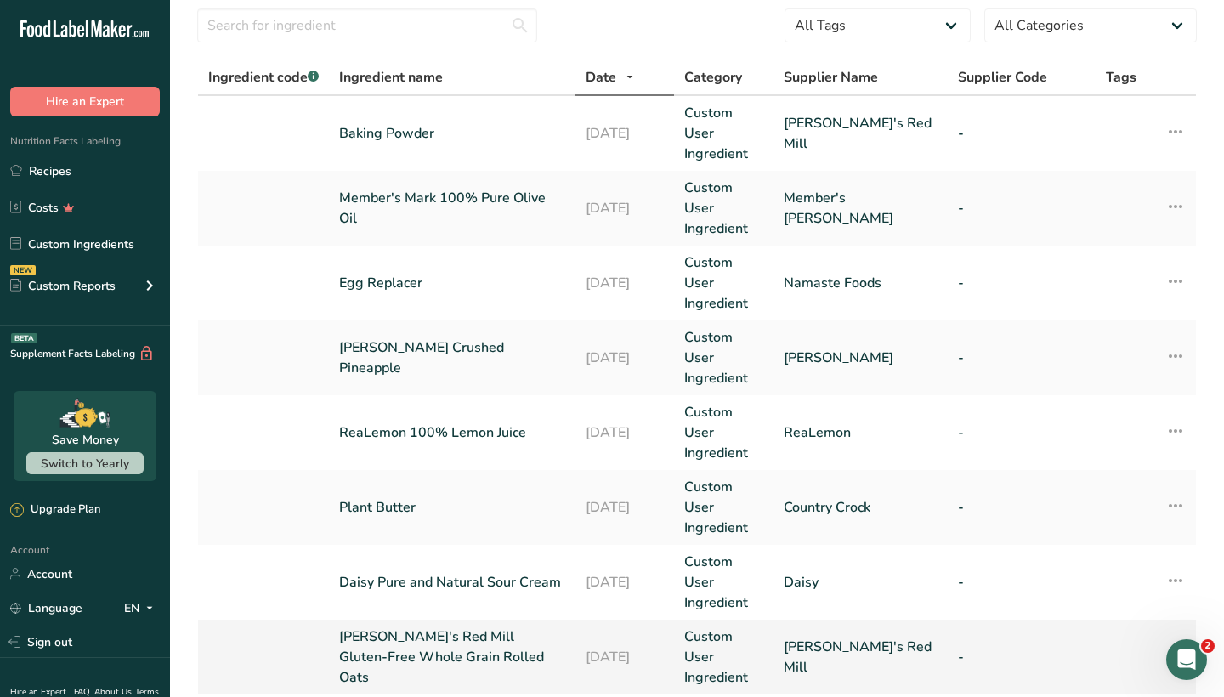
scroll to position [71, 0]
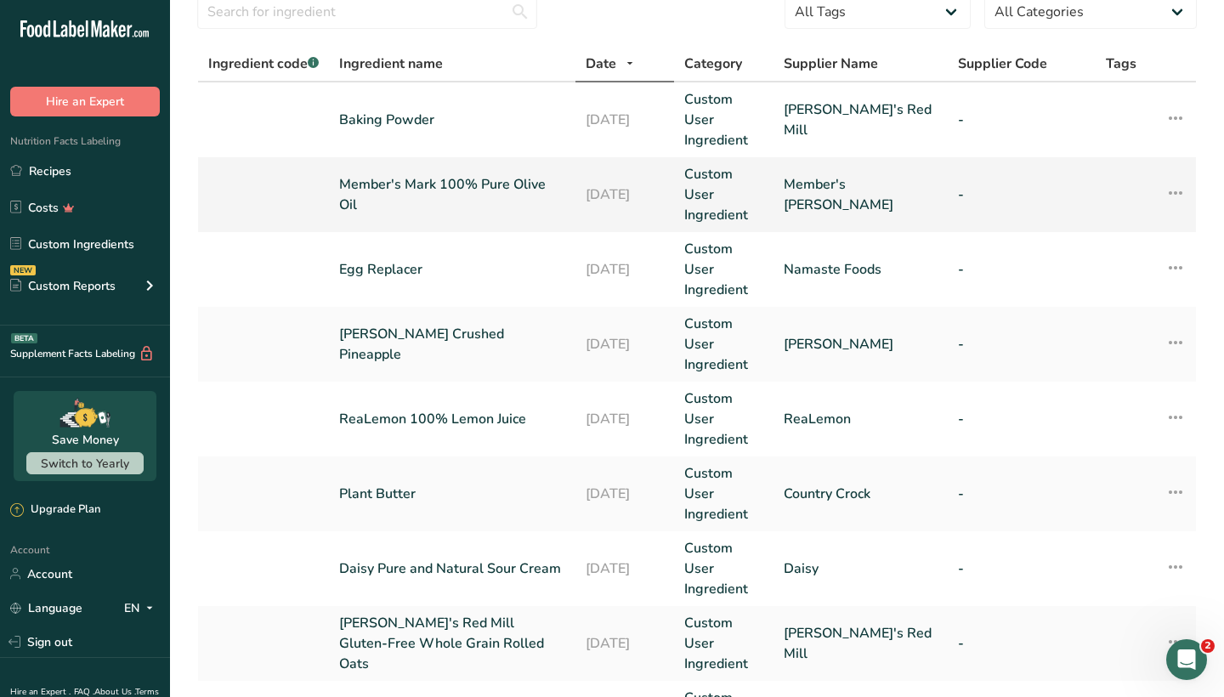
click at [522, 174] on link "Member's Mark 100% Pure Olive Oil" at bounding box center [452, 194] width 226 height 41
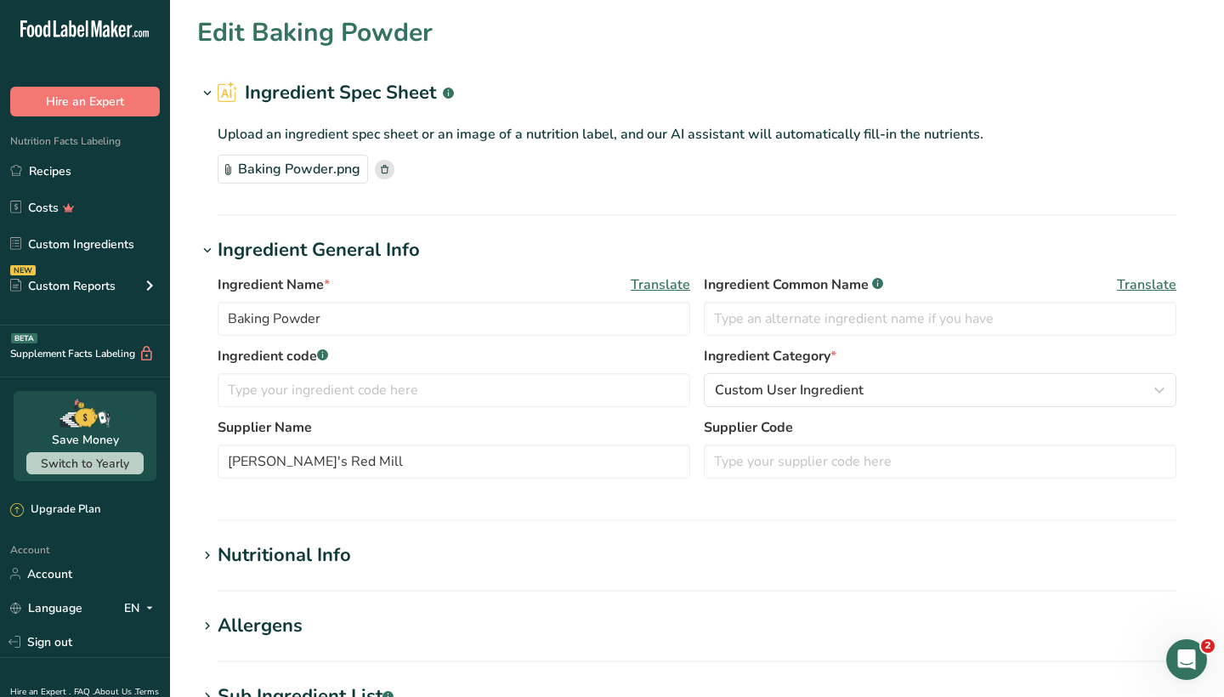
type input "Member's Mark 100% Pure Olive Oil"
type input "Member's [PERSON_NAME]"
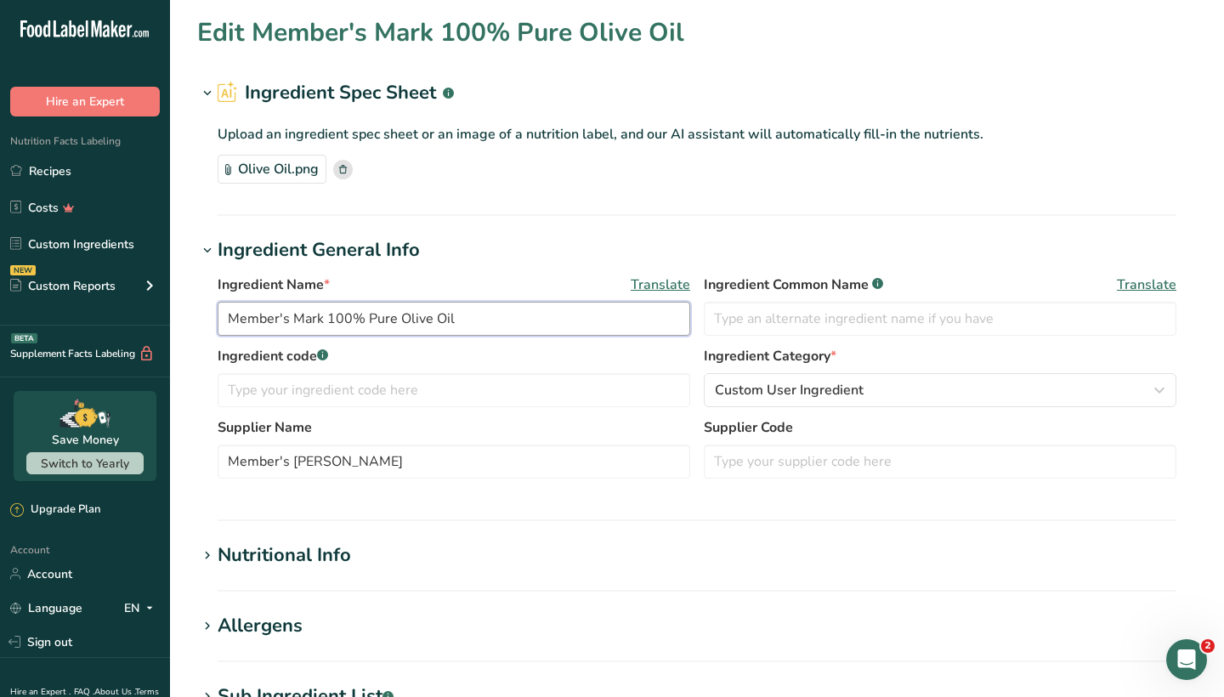
drag, startPoint x: 398, startPoint y: 318, endPoint x: 210, endPoint y: 307, distance: 188.2
click at [210, 307] on div "Ingredient Name * Translate Member's Mark 100% Pure Olive Oil Ingredient Common…" at bounding box center [697, 381] width 1000 height 235
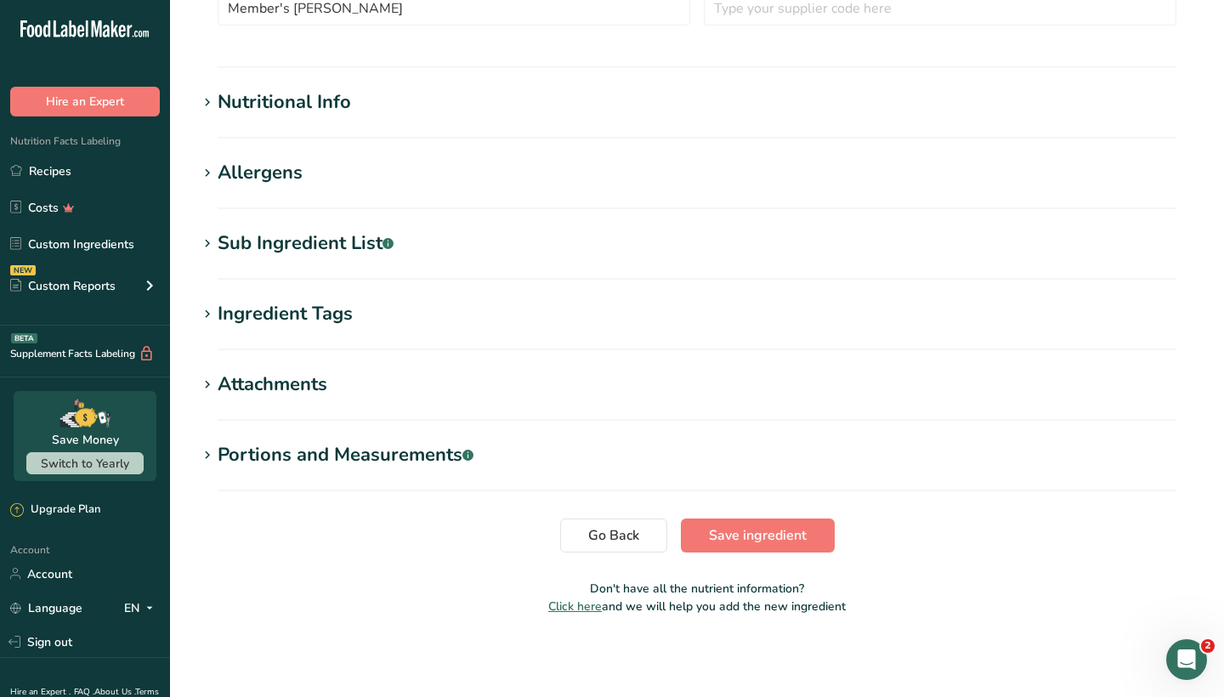
scroll to position [453, 0]
type input "Olive Oil"
click at [202, 238] on icon at bounding box center [207, 244] width 15 height 24
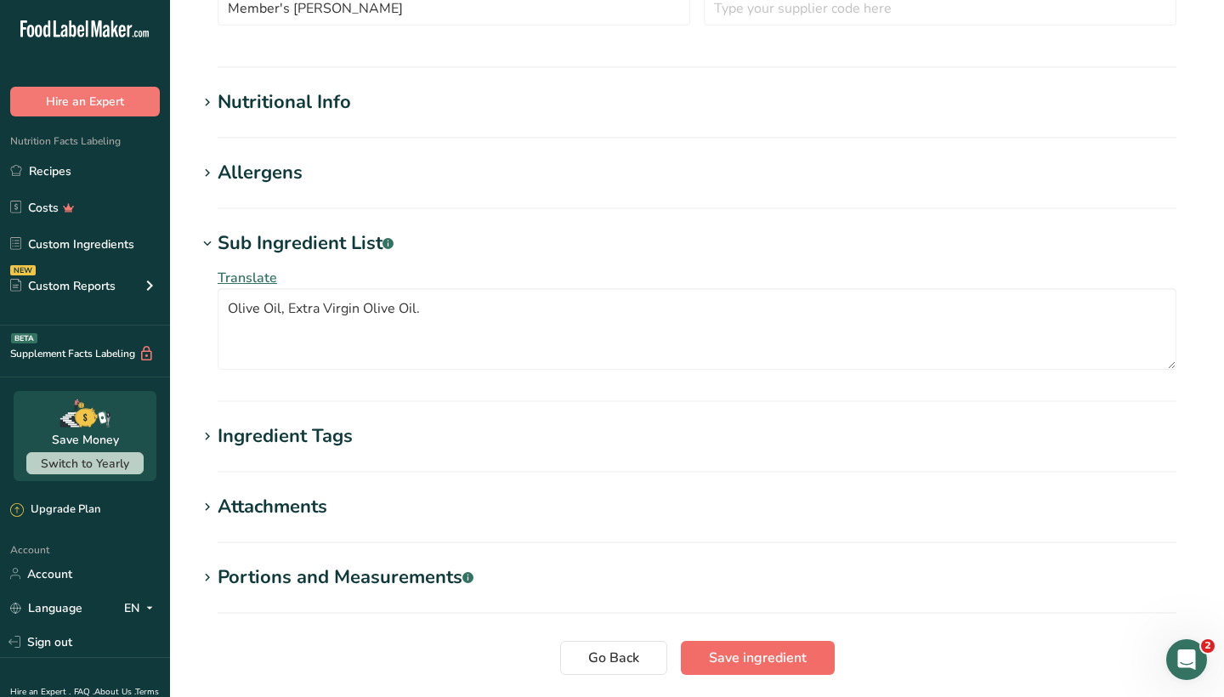
click at [772, 660] on span "Save ingredient" at bounding box center [758, 658] width 98 height 20
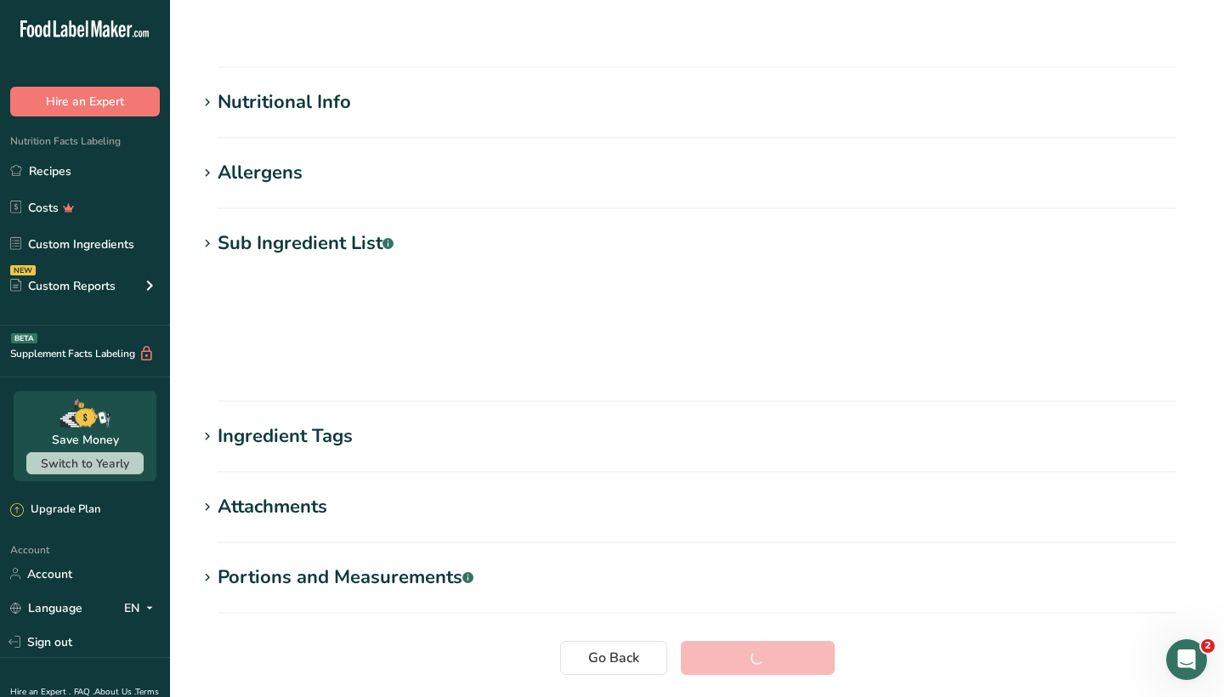
scroll to position [132, 0]
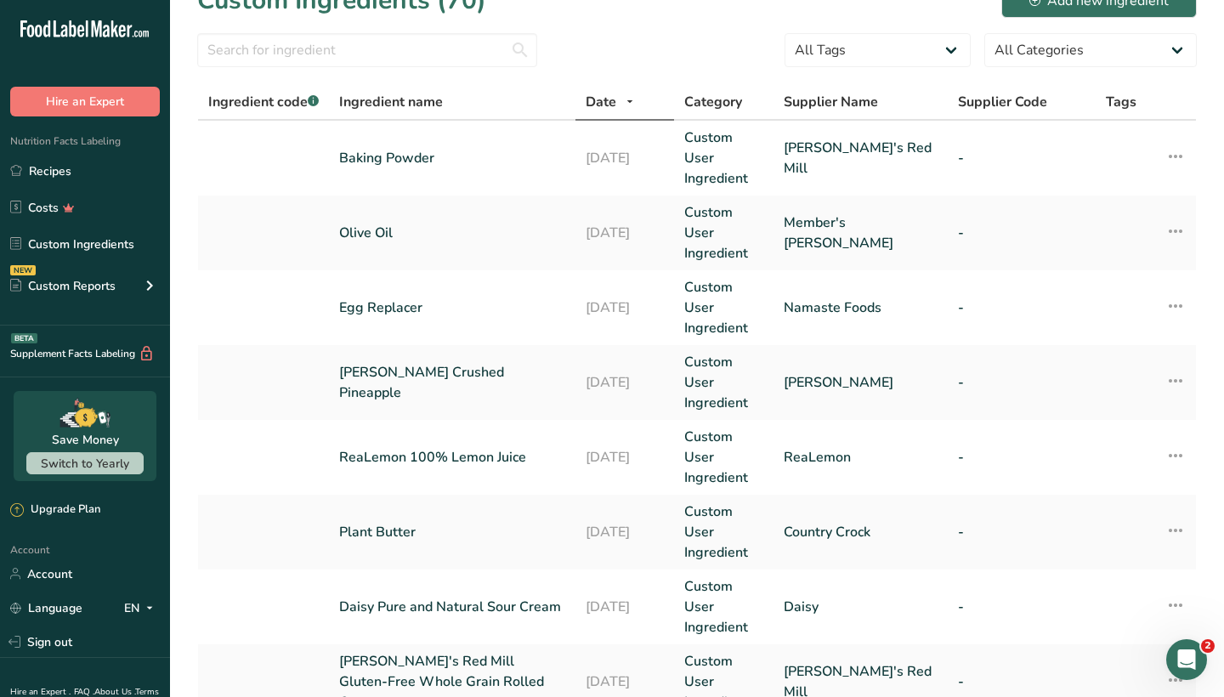
scroll to position [34, 0]
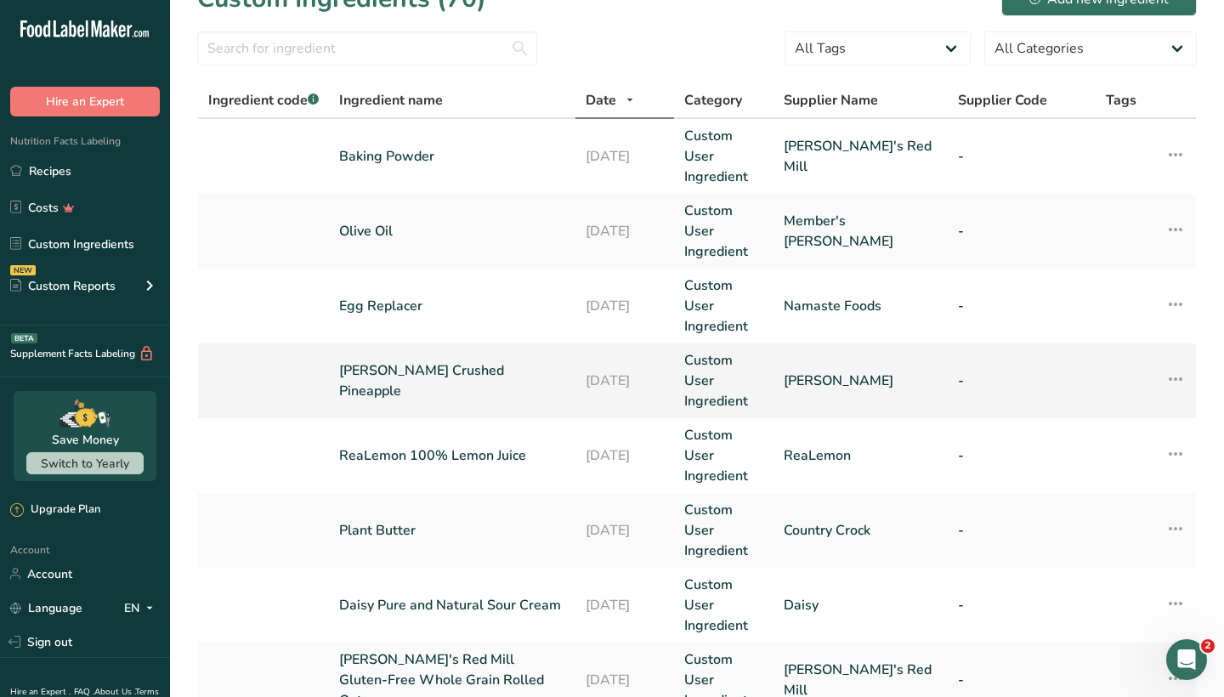
click at [471, 361] on link "[PERSON_NAME] Crushed Pineapple" at bounding box center [452, 381] width 226 height 41
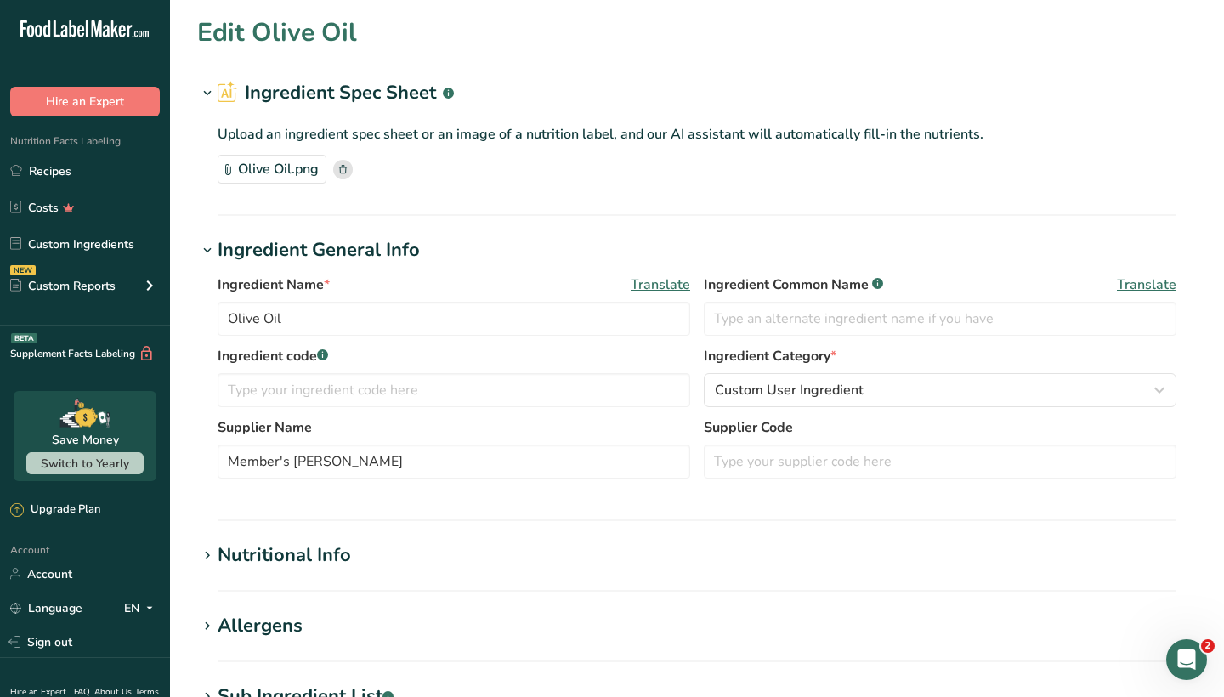
type input "[PERSON_NAME] Crushed Pineapple"
type input "[PERSON_NAME]"
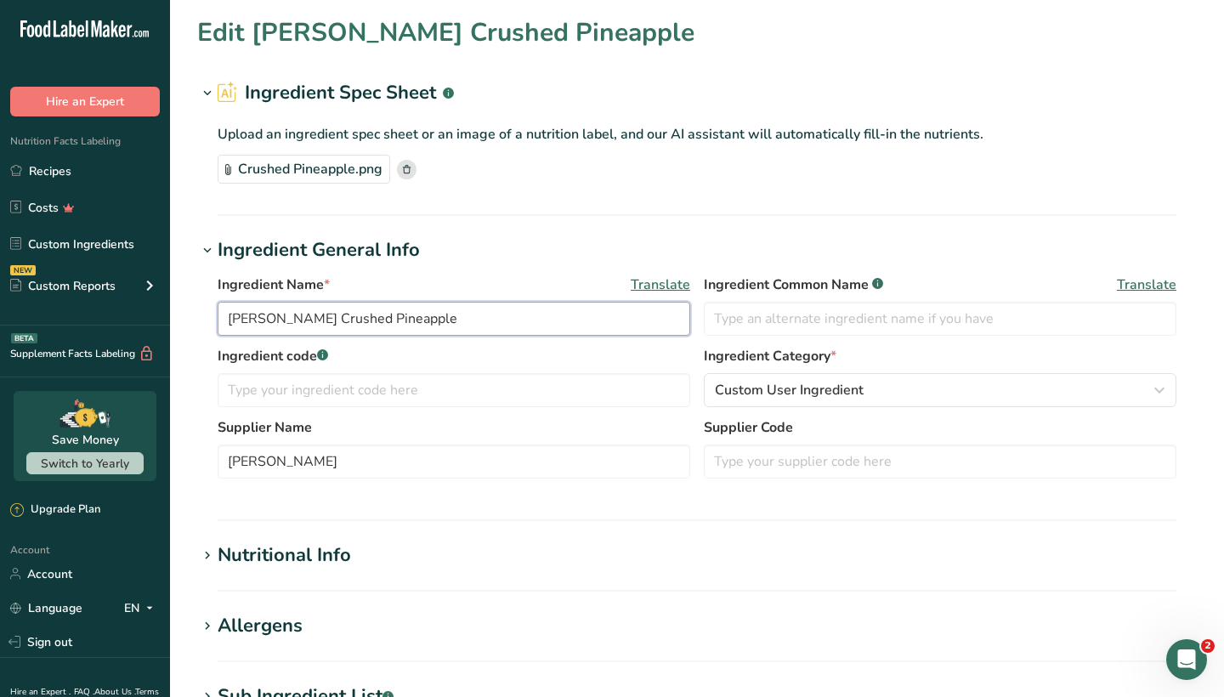
drag, startPoint x: 315, startPoint y: 316, endPoint x: 206, endPoint y: 306, distance: 109.3
click at [206, 306] on div "Ingredient Name * Translate [PERSON_NAME] Crushed Pineapple Ingredient Common N…" at bounding box center [697, 381] width 1000 height 235
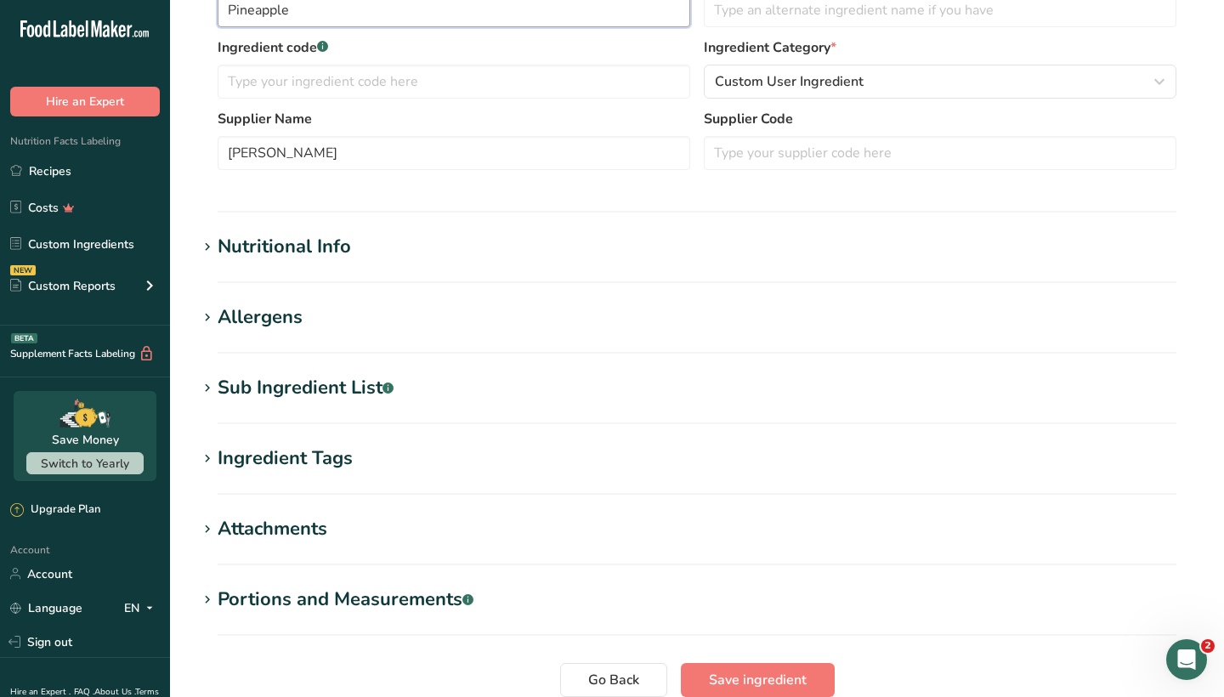
scroll to position [330, 0]
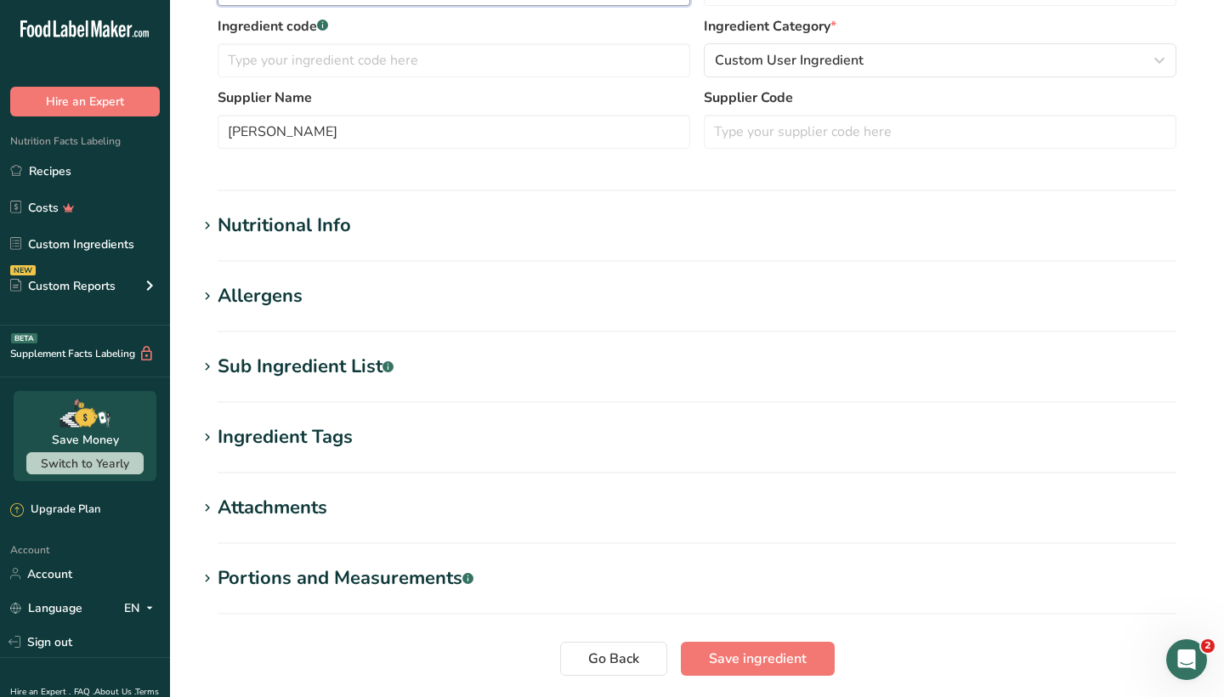
type input "Pineapple"
click at [207, 357] on icon at bounding box center [207, 367] width 15 height 24
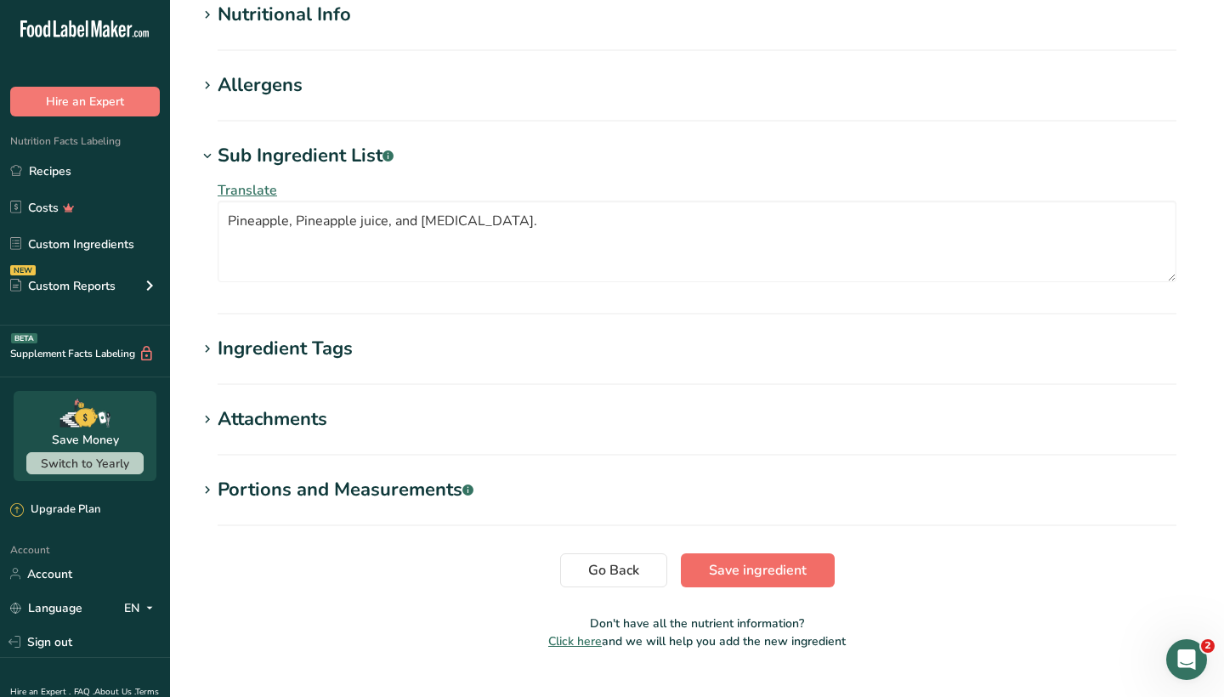
click at [775, 565] on span "Save ingredient" at bounding box center [758, 570] width 98 height 20
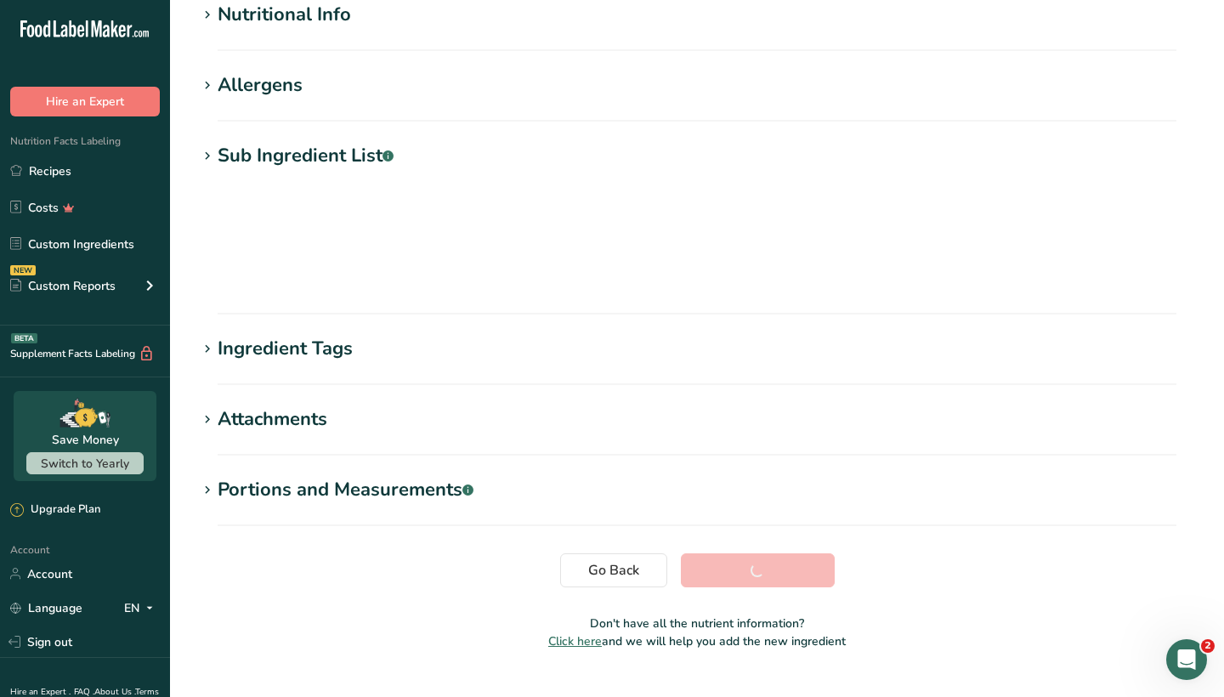
scroll to position [132, 0]
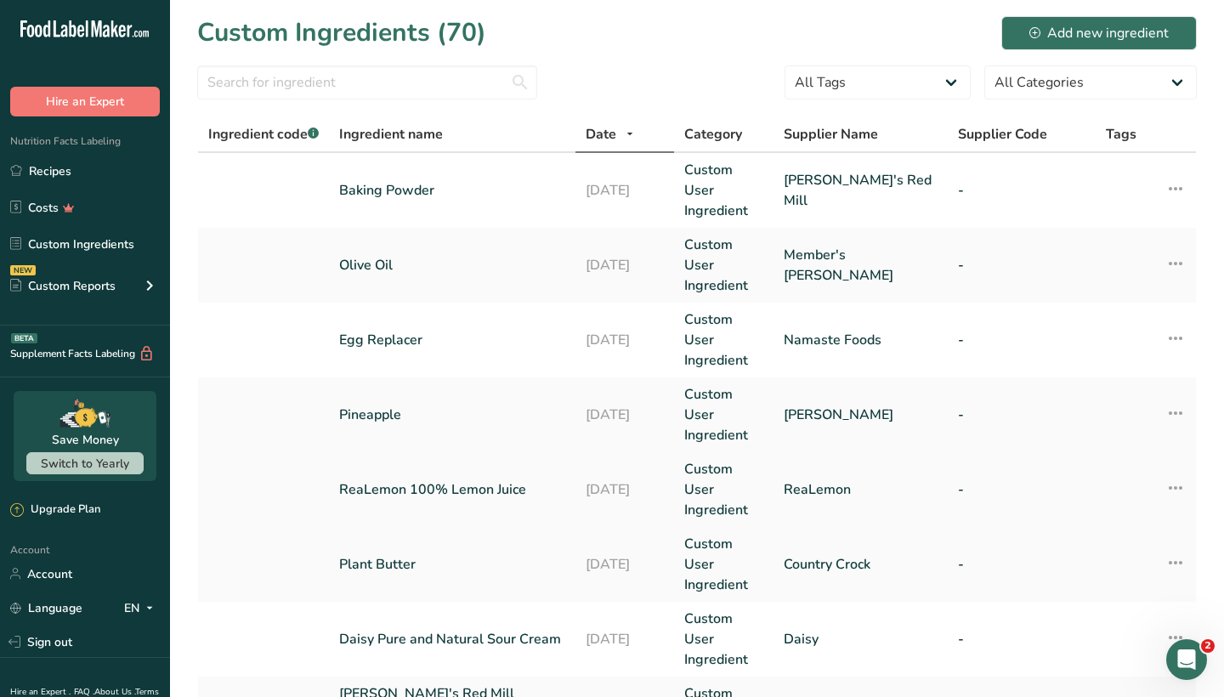
click at [501, 480] on link "ReaLemon 100% Lemon Juice" at bounding box center [452, 490] width 226 height 20
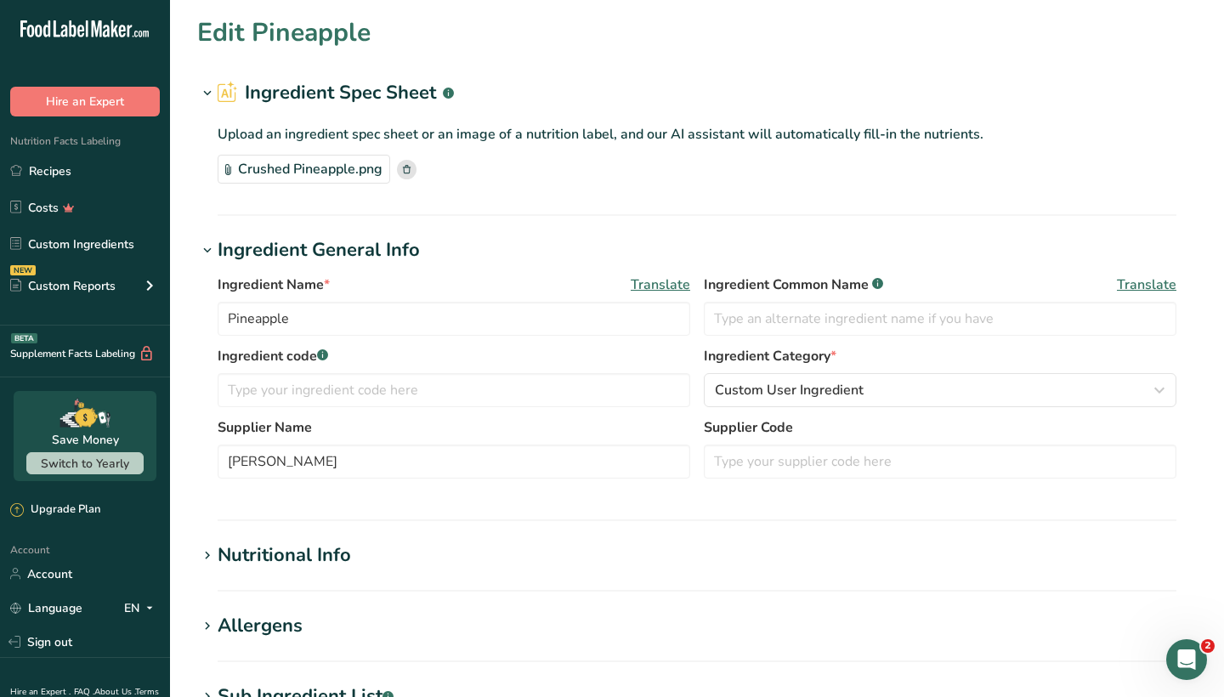
type input "ReaLemon 100% Lemon Juice"
type input "ReaLemon"
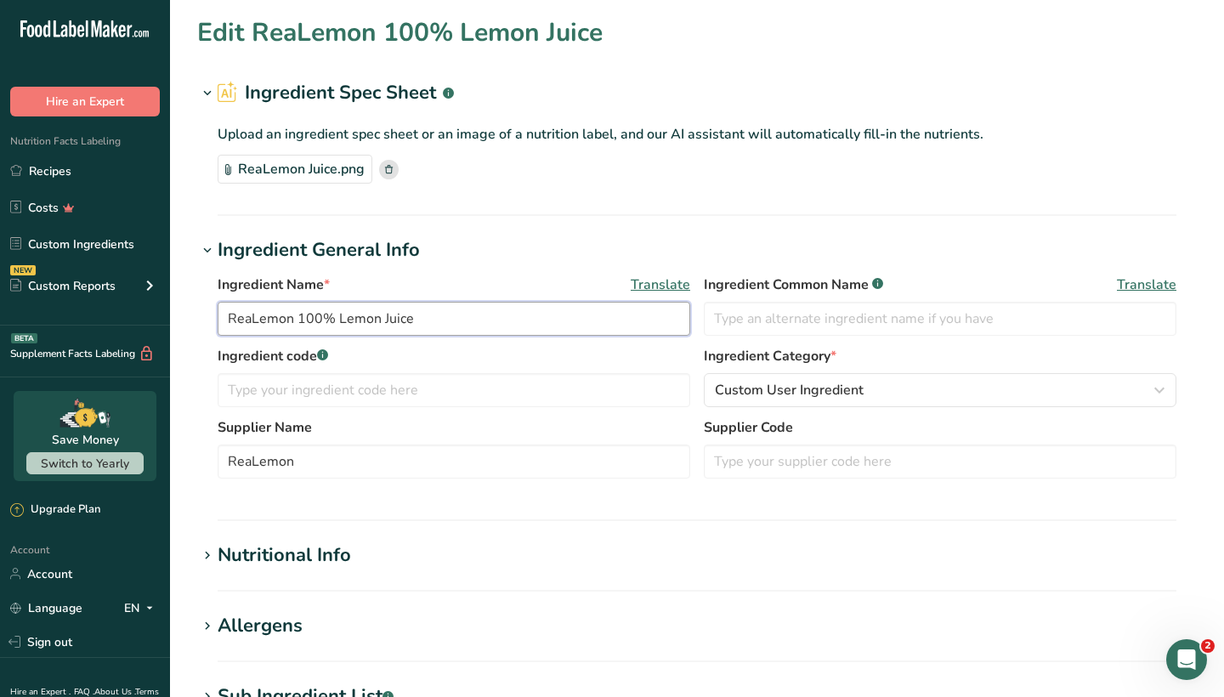
drag, startPoint x: 336, startPoint y: 315, endPoint x: 220, endPoint y: 309, distance: 115.8
click at [220, 309] on input "ReaLemon 100% Lemon Juice" at bounding box center [454, 319] width 473 height 34
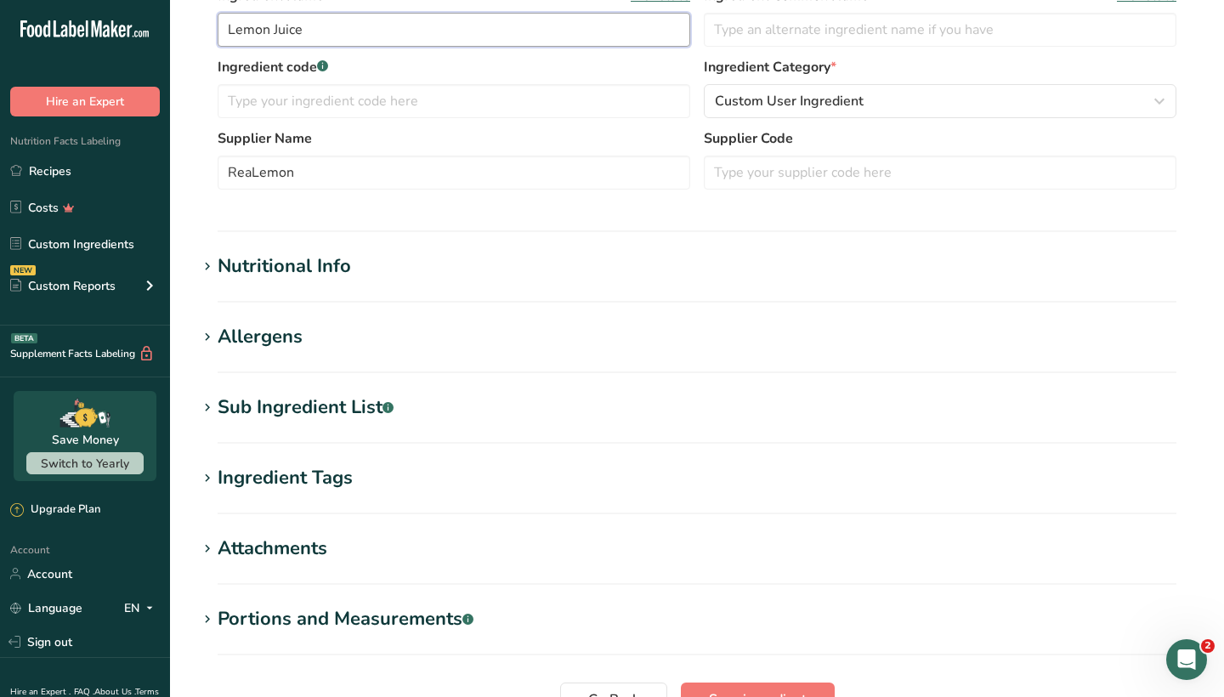
scroll to position [294, 0]
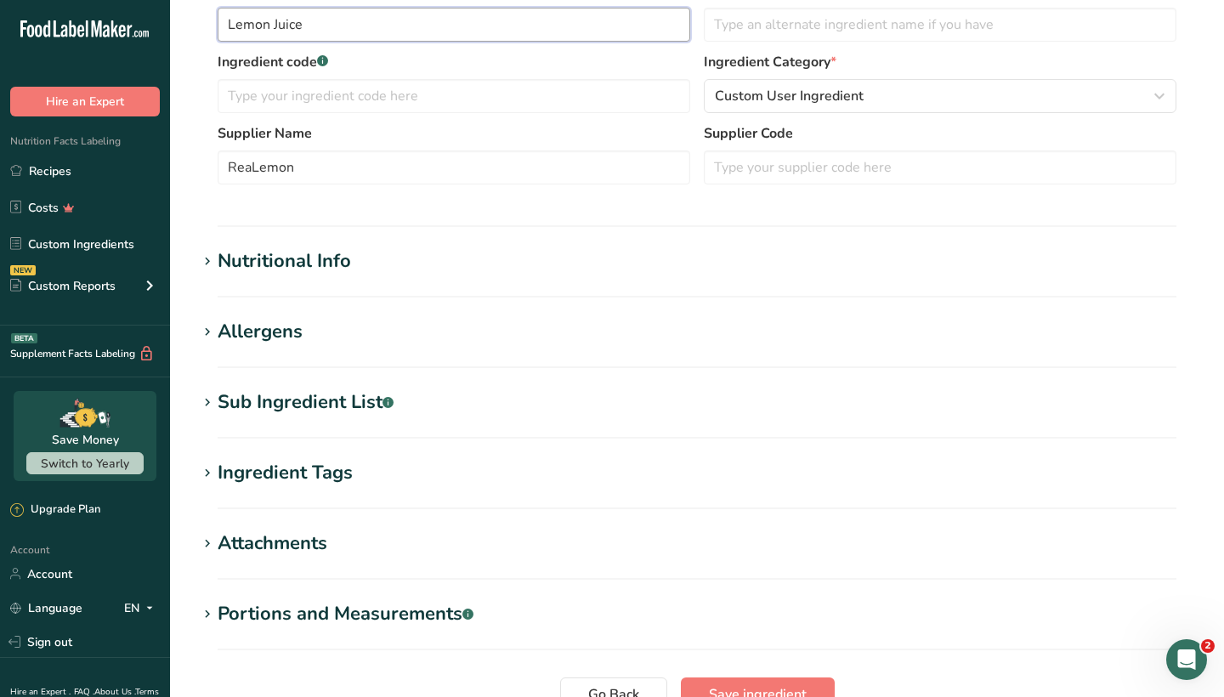
type input "Lemon Juice"
click at [214, 401] on icon at bounding box center [207, 403] width 15 height 24
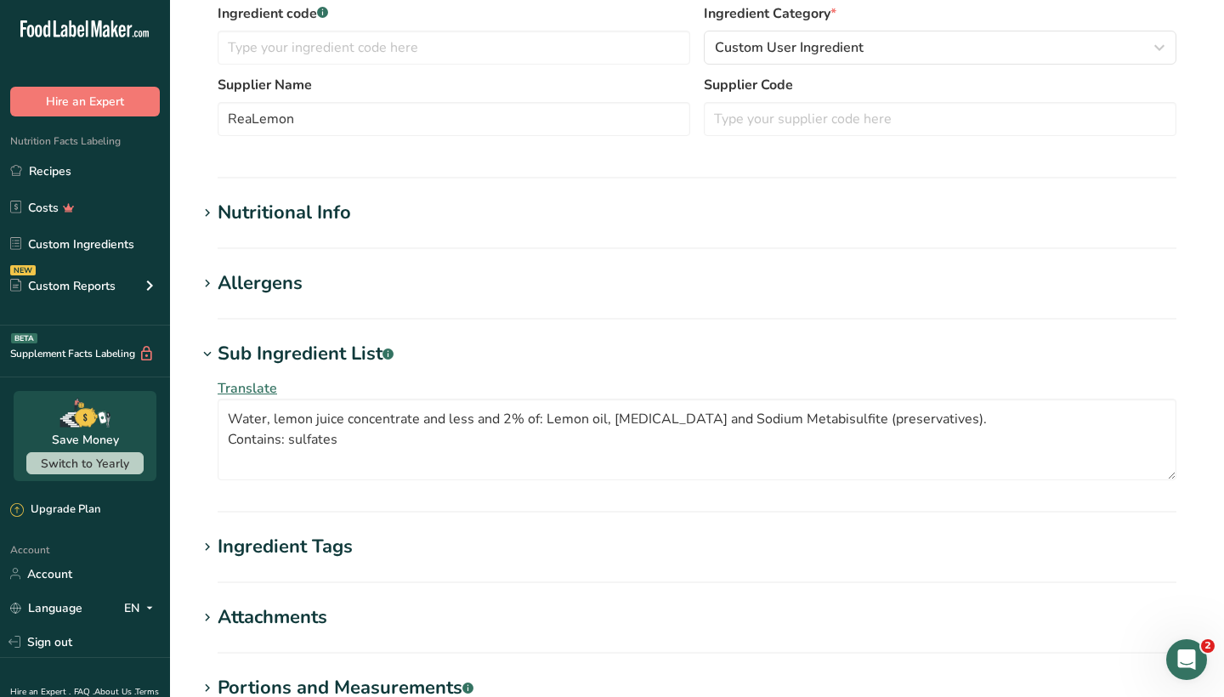
scroll to position [349, 0]
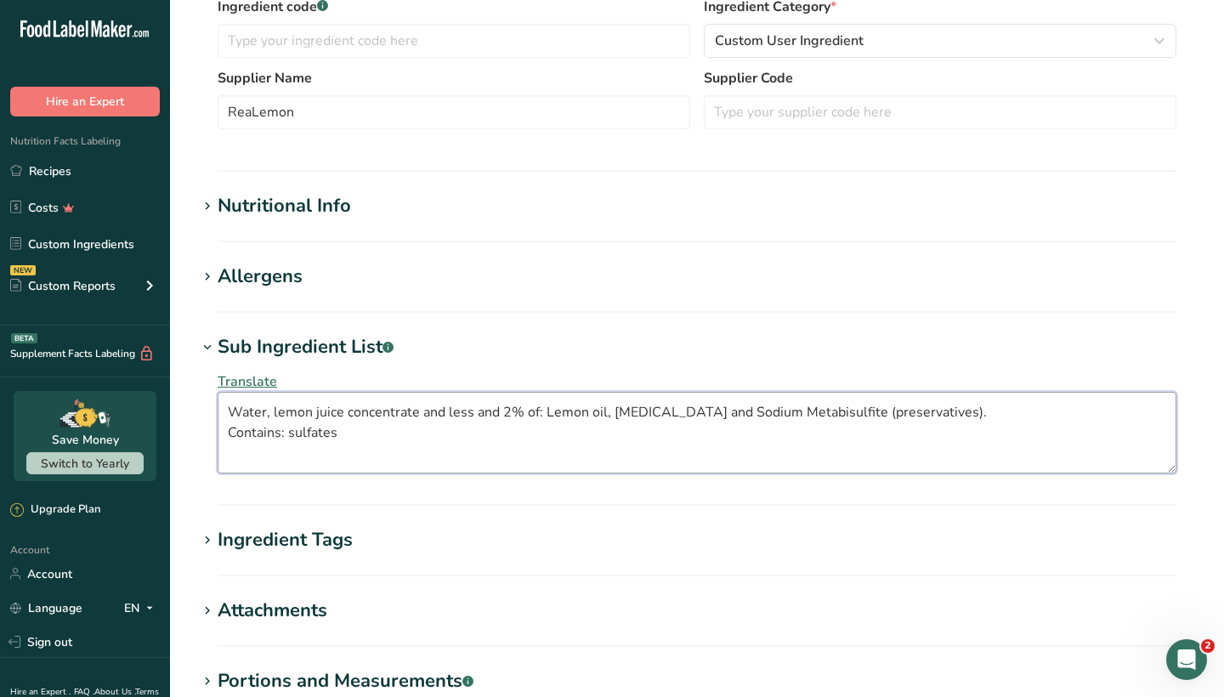
drag, startPoint x: 346, startPoint y: 444, endPoint x: 217, endPoint y: 436, distance: 129.5
click at [217, 436] on div "Translate Water, lemon juice concentrate and less and 2% of: Lemon oil, [MEDICA…" at bounding box center [697, 422] width 1000 height 122
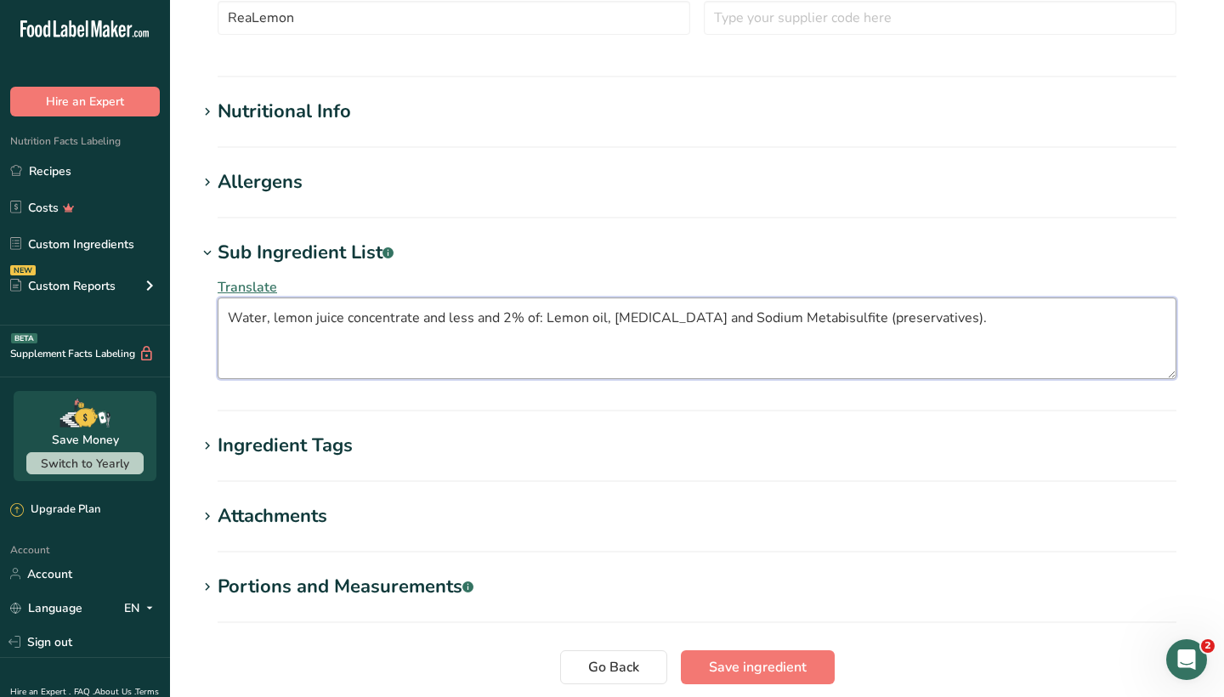
scroll to position [449, 0]
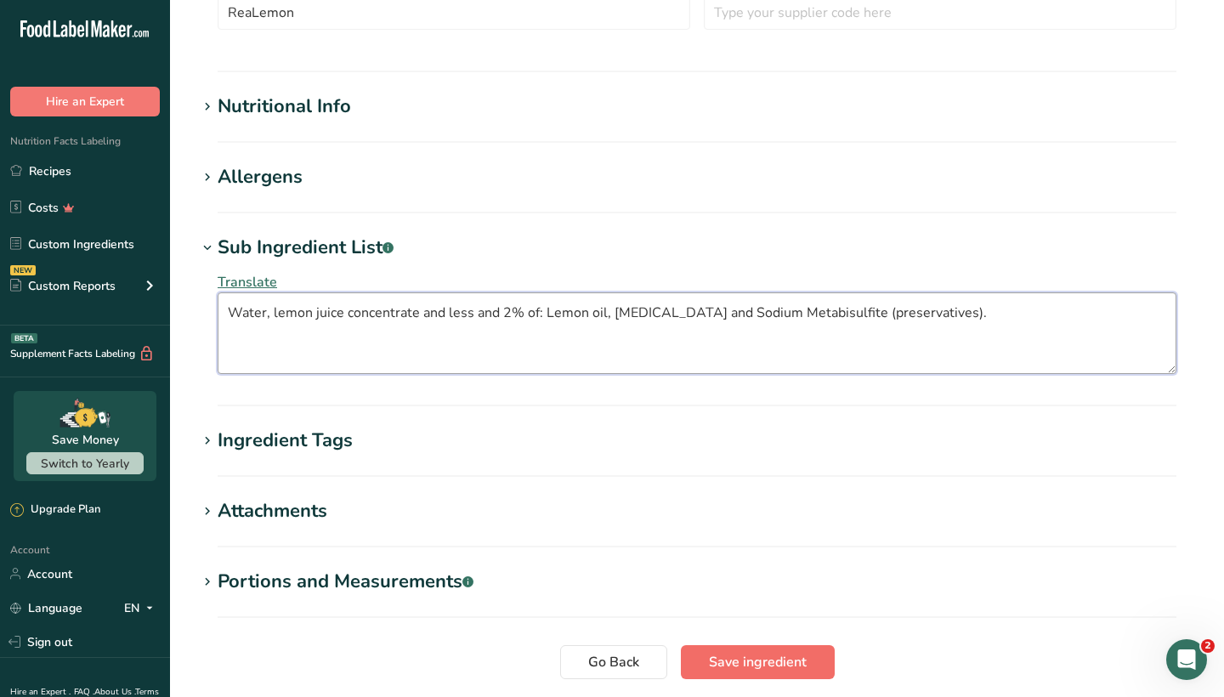
type textarea "Water, lemon juice concentrate and less and 2% of: Lemon oil, [MEDICAL_DATA] an…"
click at [747, 662] on span "Save ingredient" at bounding box center [758, 662] width 98 height 20
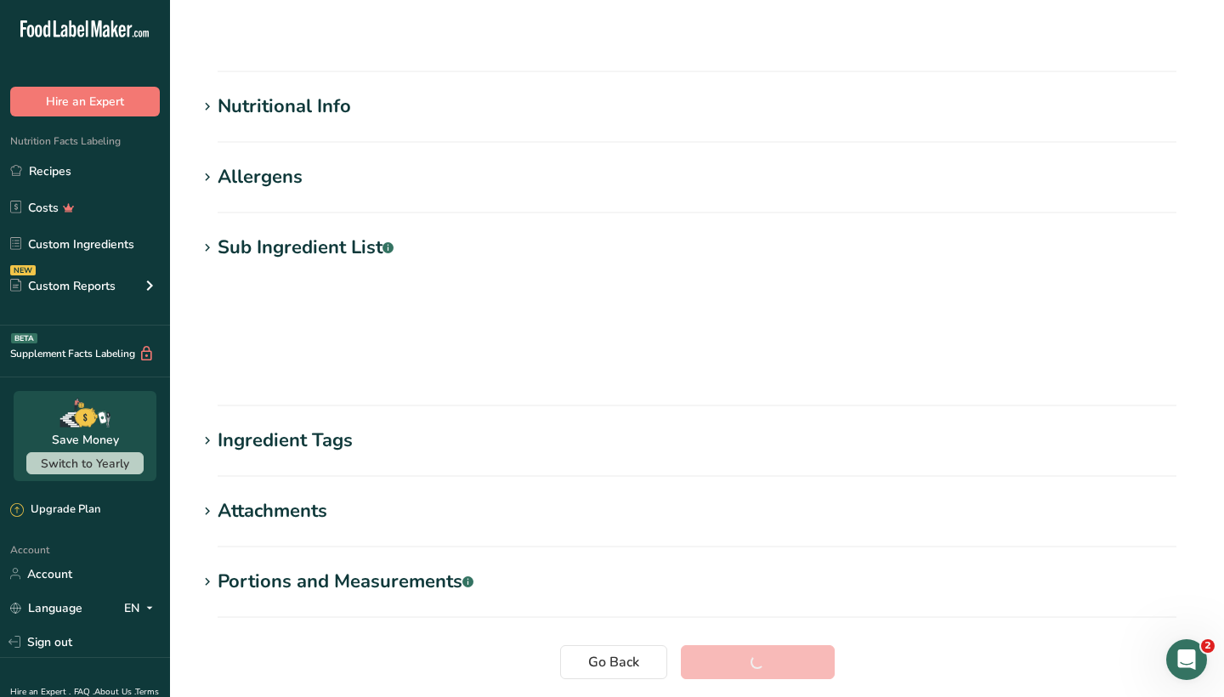
scroll to position [132, 0]
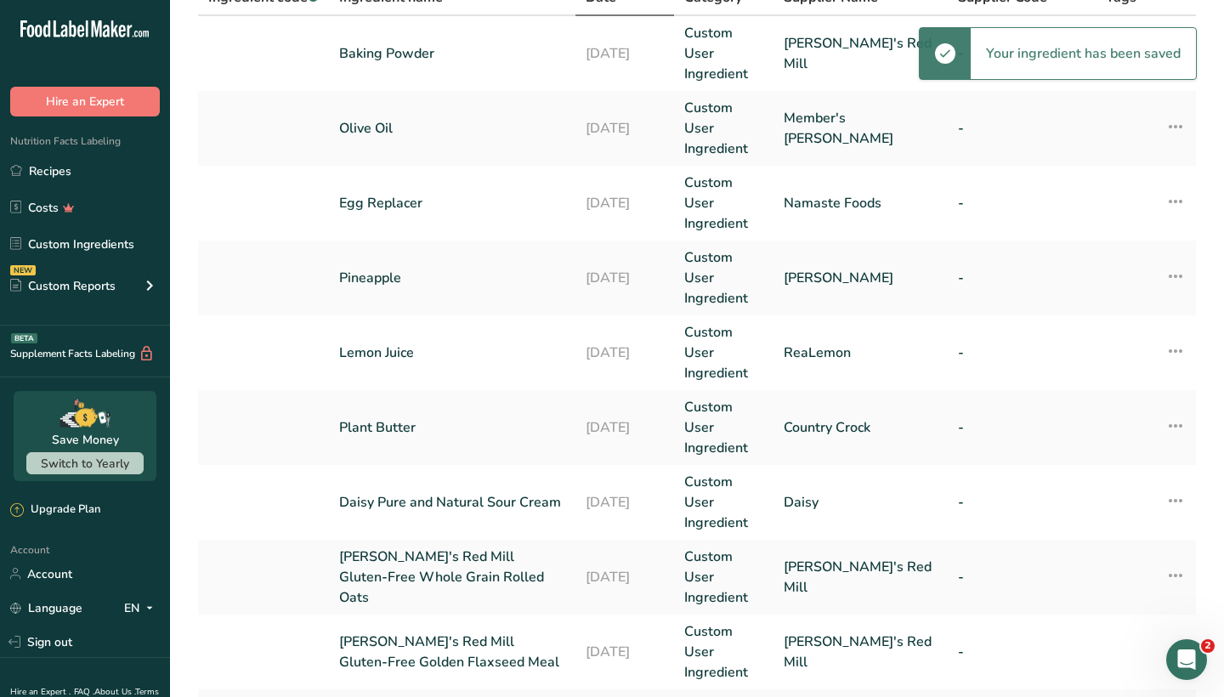
scroll to position [138, 0]
